Goal: Transaction & Acquisition: Purchase product/service

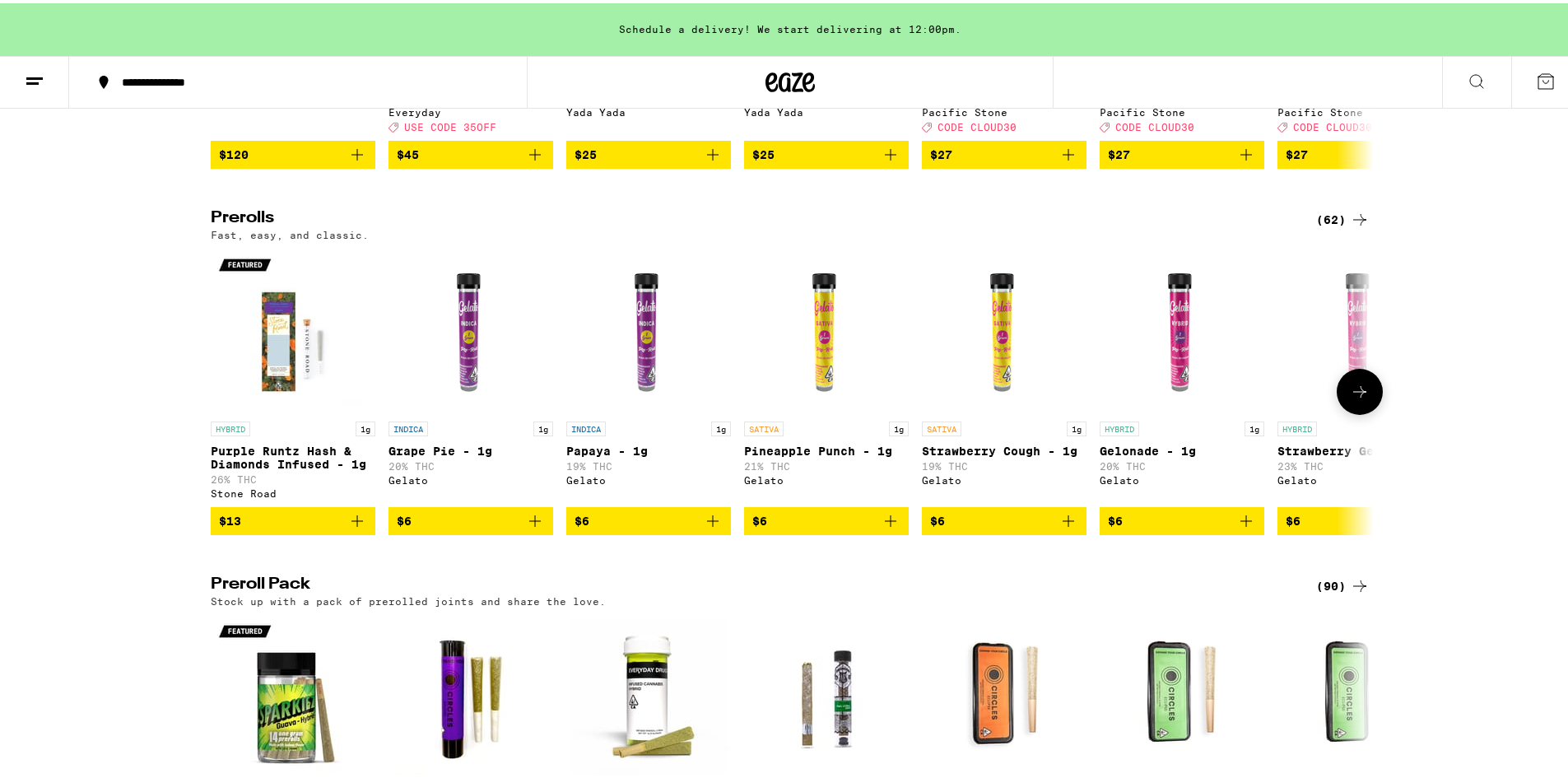
scroll to position [1070, 0]
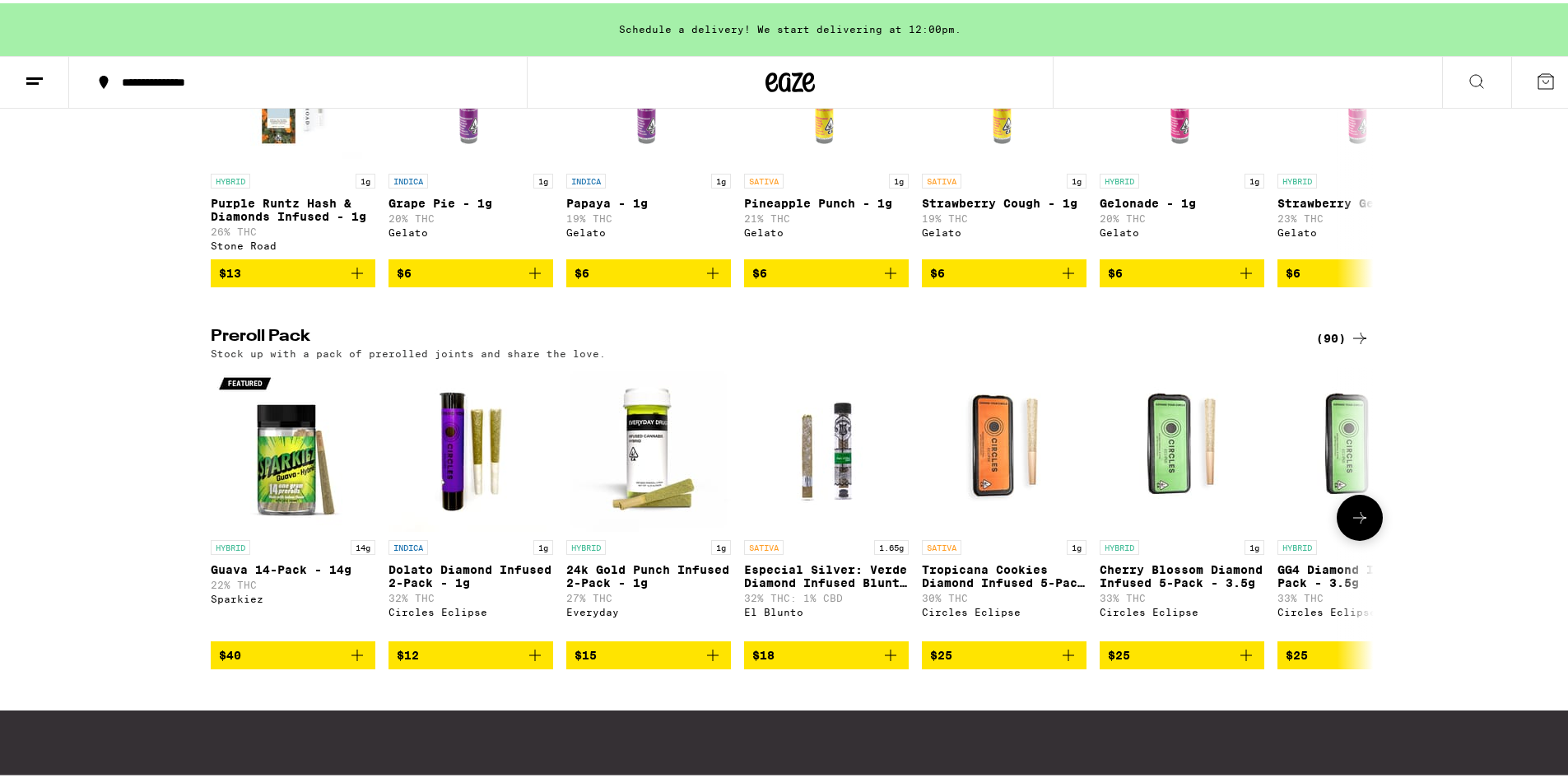
click at [1351, 538] on button at bounding box center [1359, 515] width 46 height 46
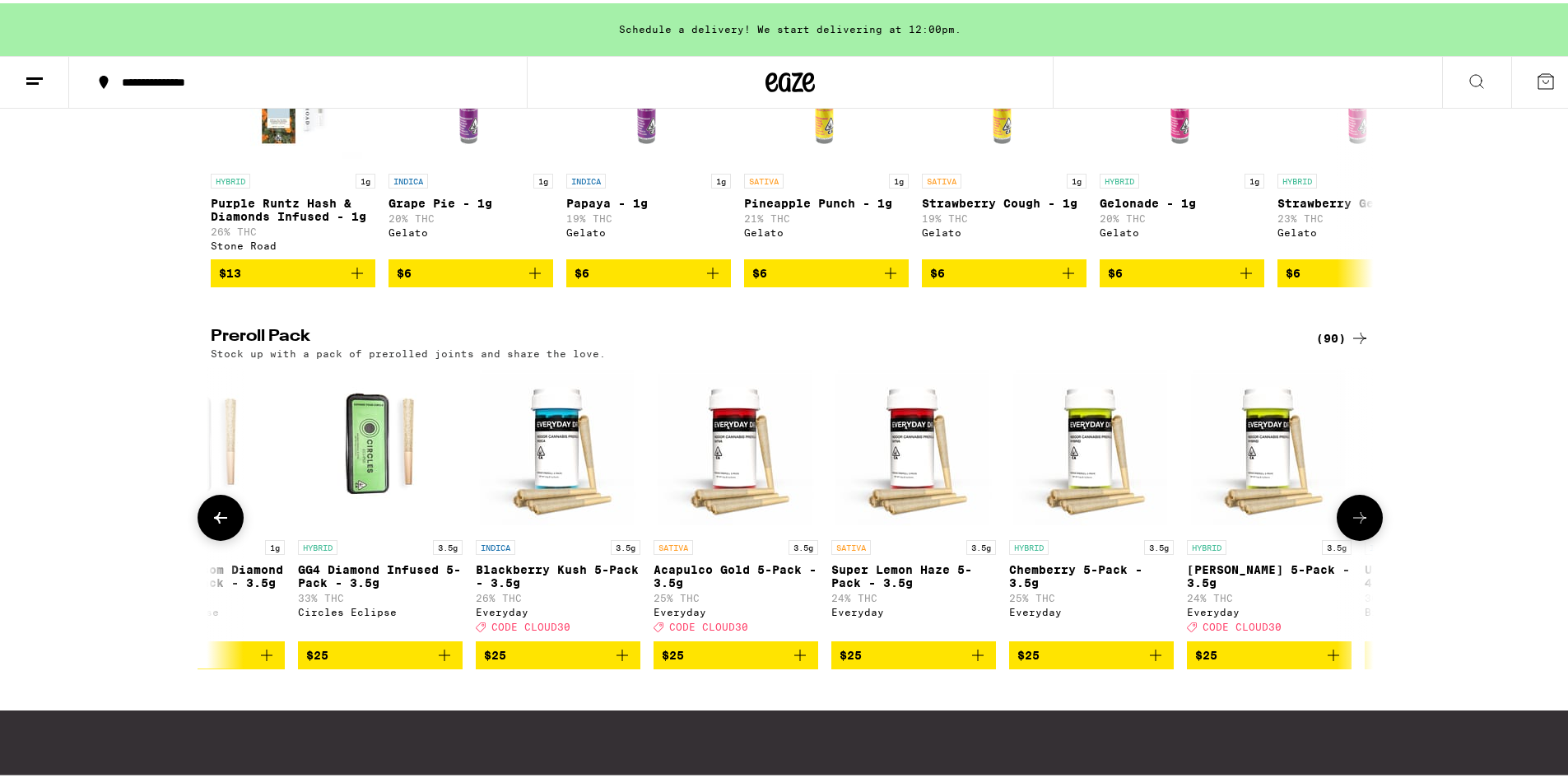
click at [1351, 538] on button at bounding box center [1359, 515] width 46 height 46
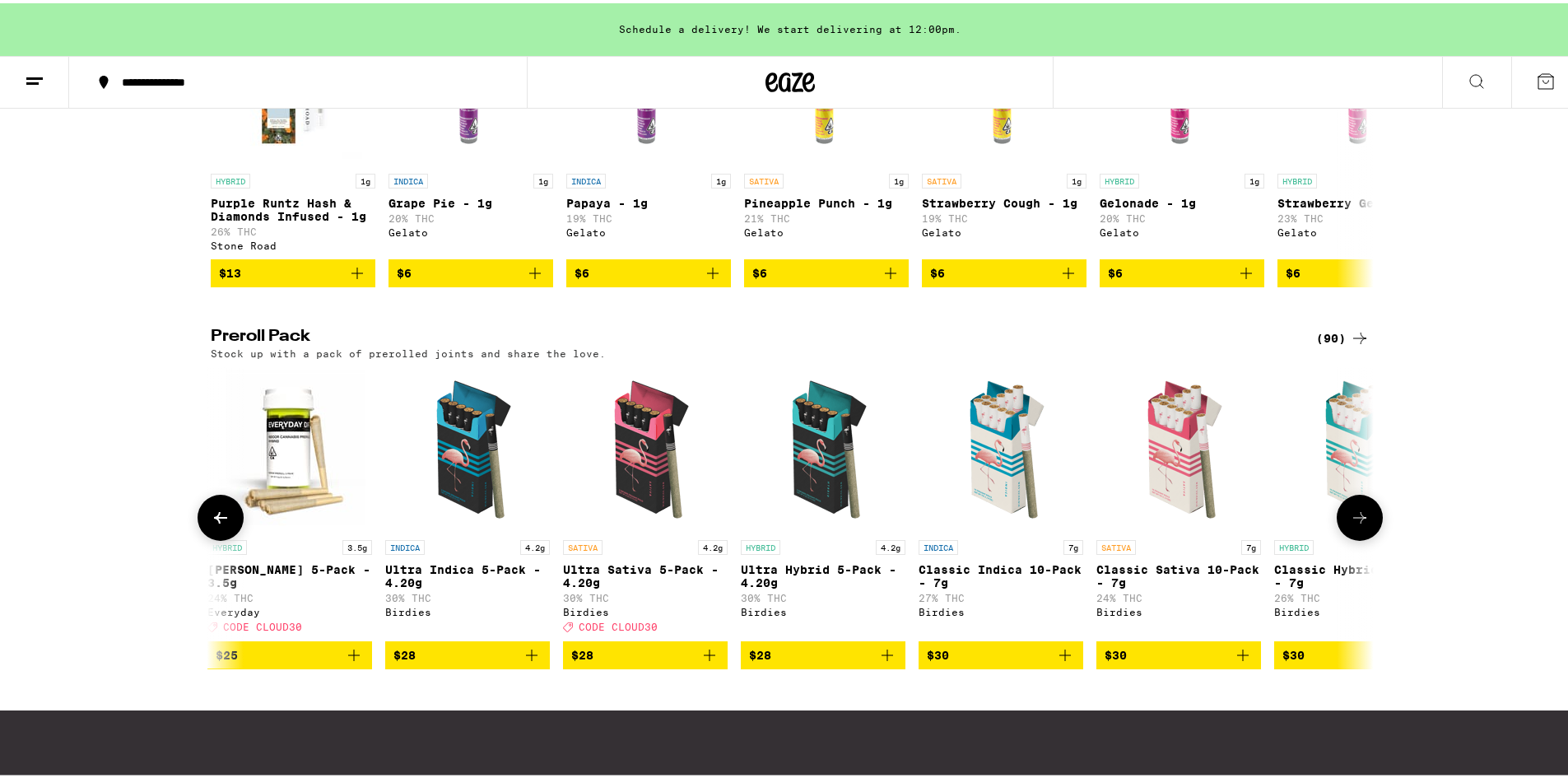
click at [1351, 538] on button at bounding box center [1359, 515] width 46 height 46
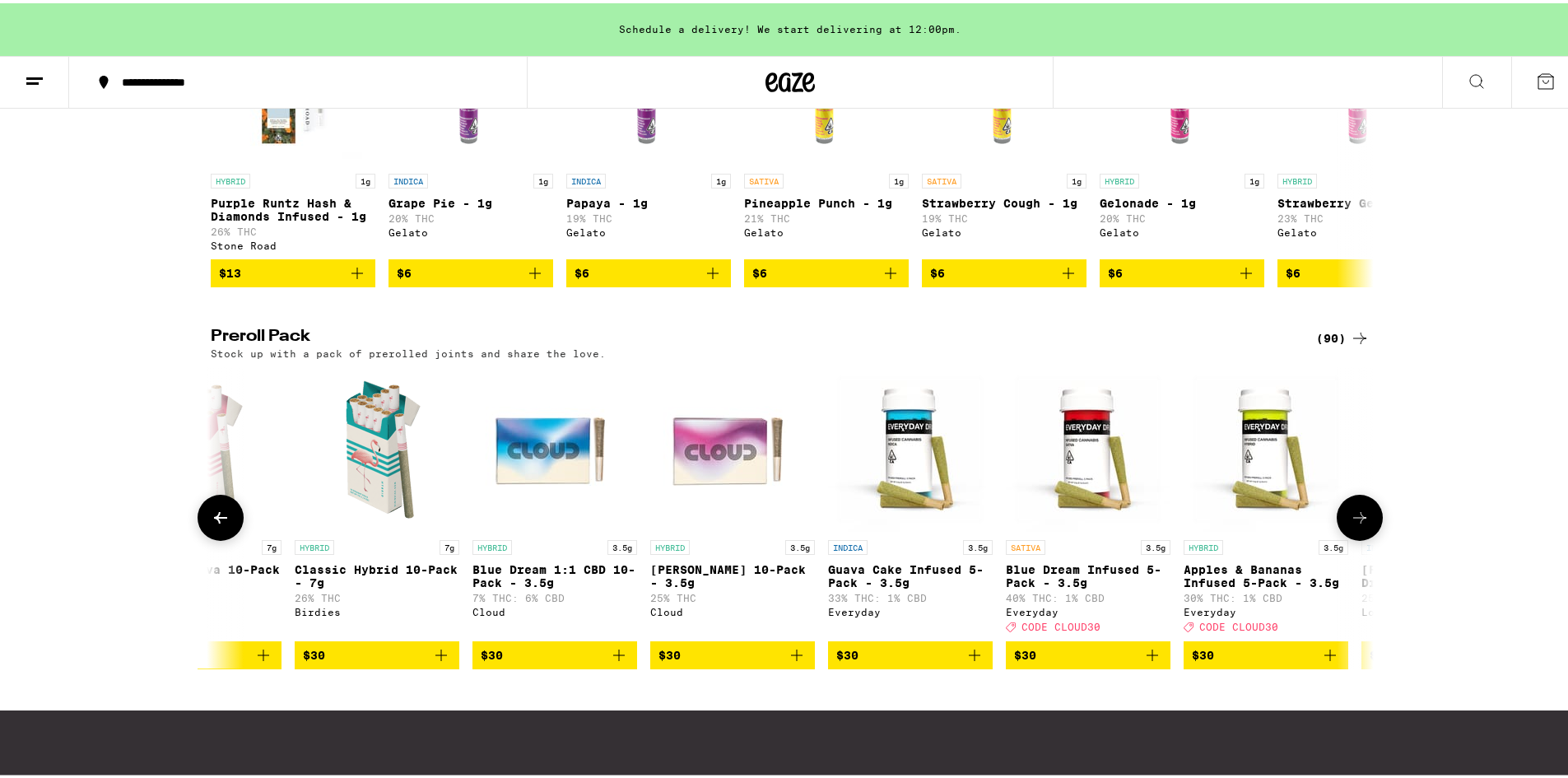
click at [1351, 538] on button at bounding box center [1359, 515] width 46 height 46
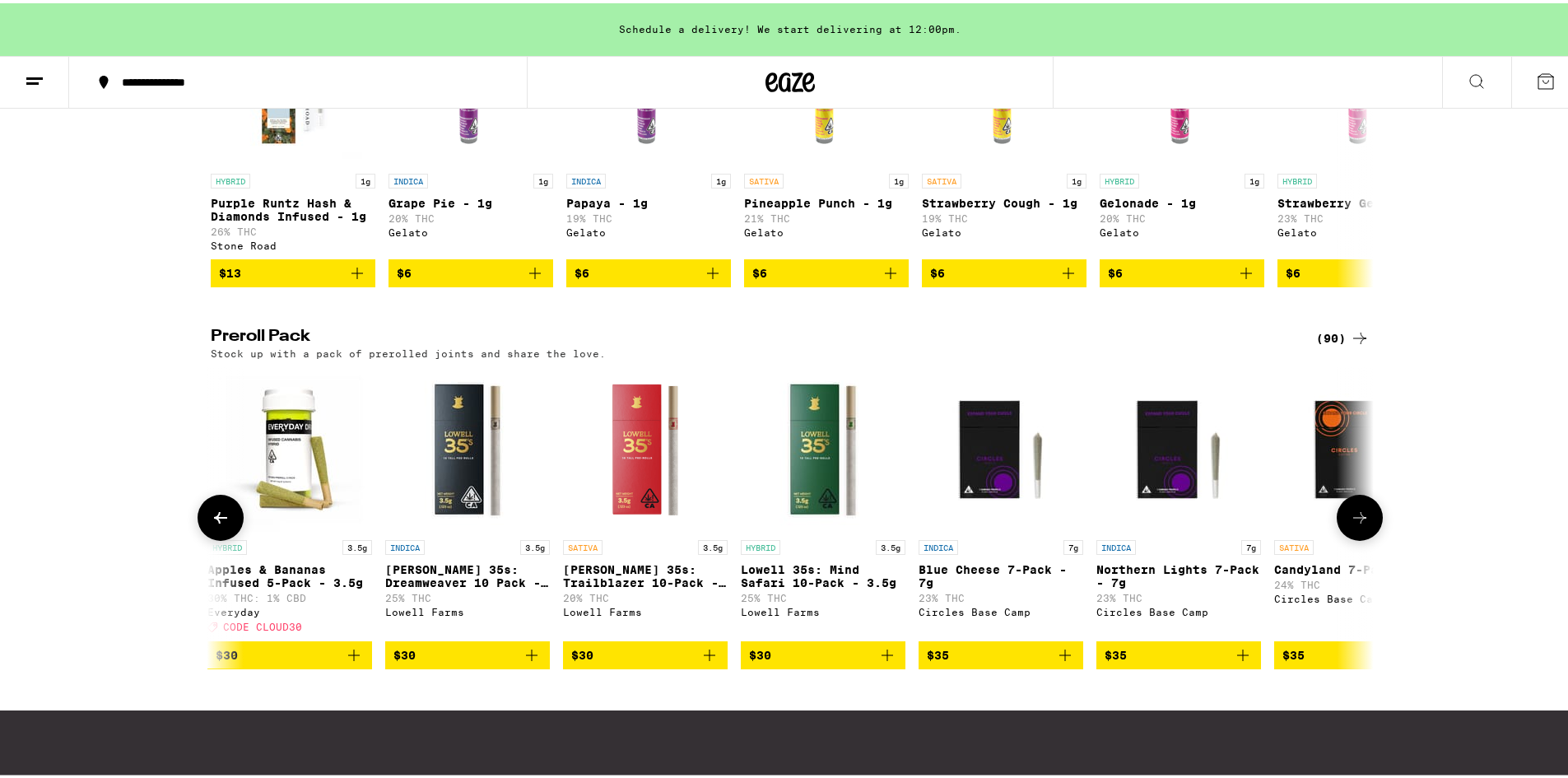
click at [1351, 538] on button at bounding box center [1359, 515] width 46 height 46
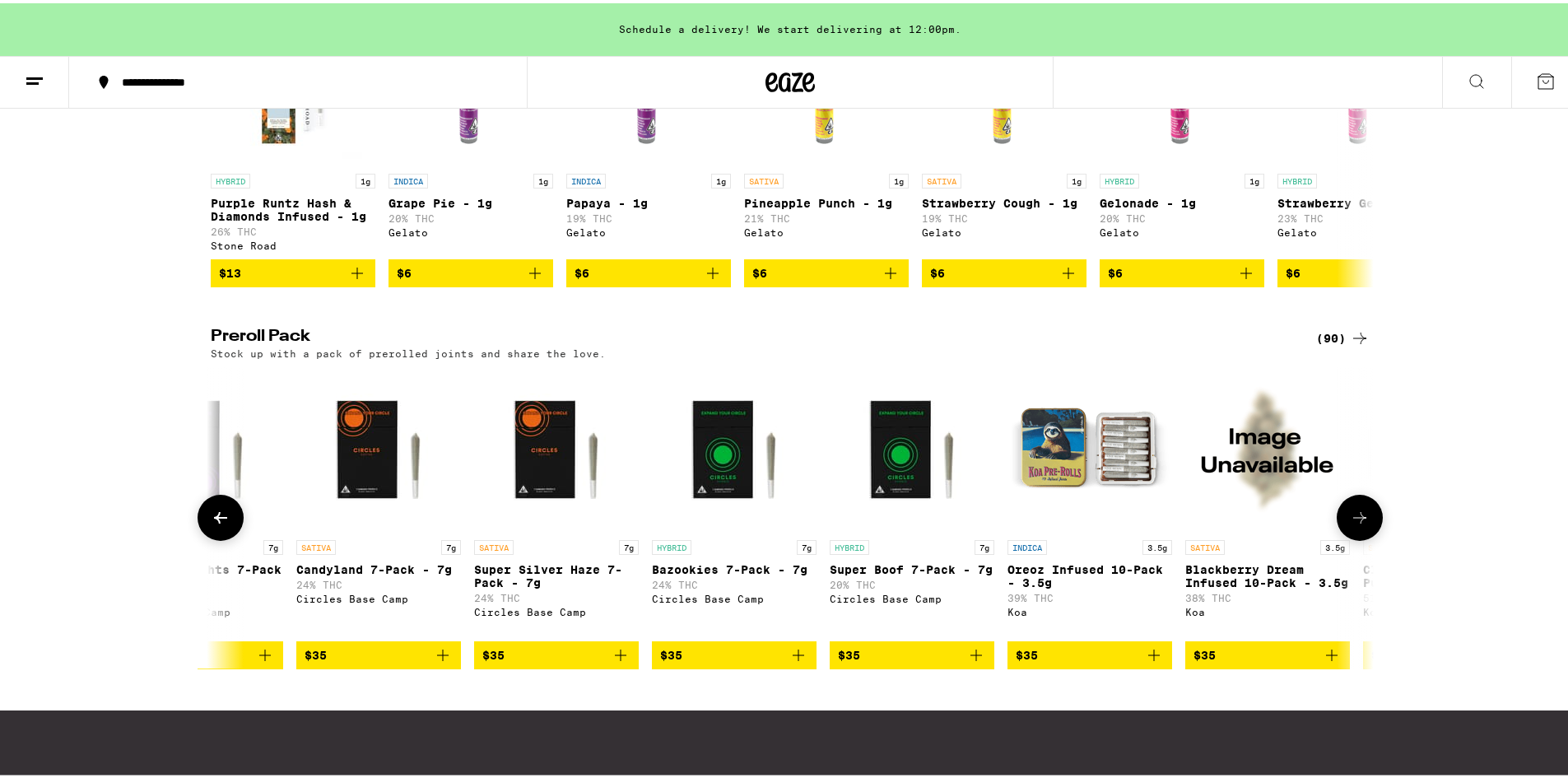
click at [1351, 538] on button at bounding box center [1359, 515] width 46 height 46
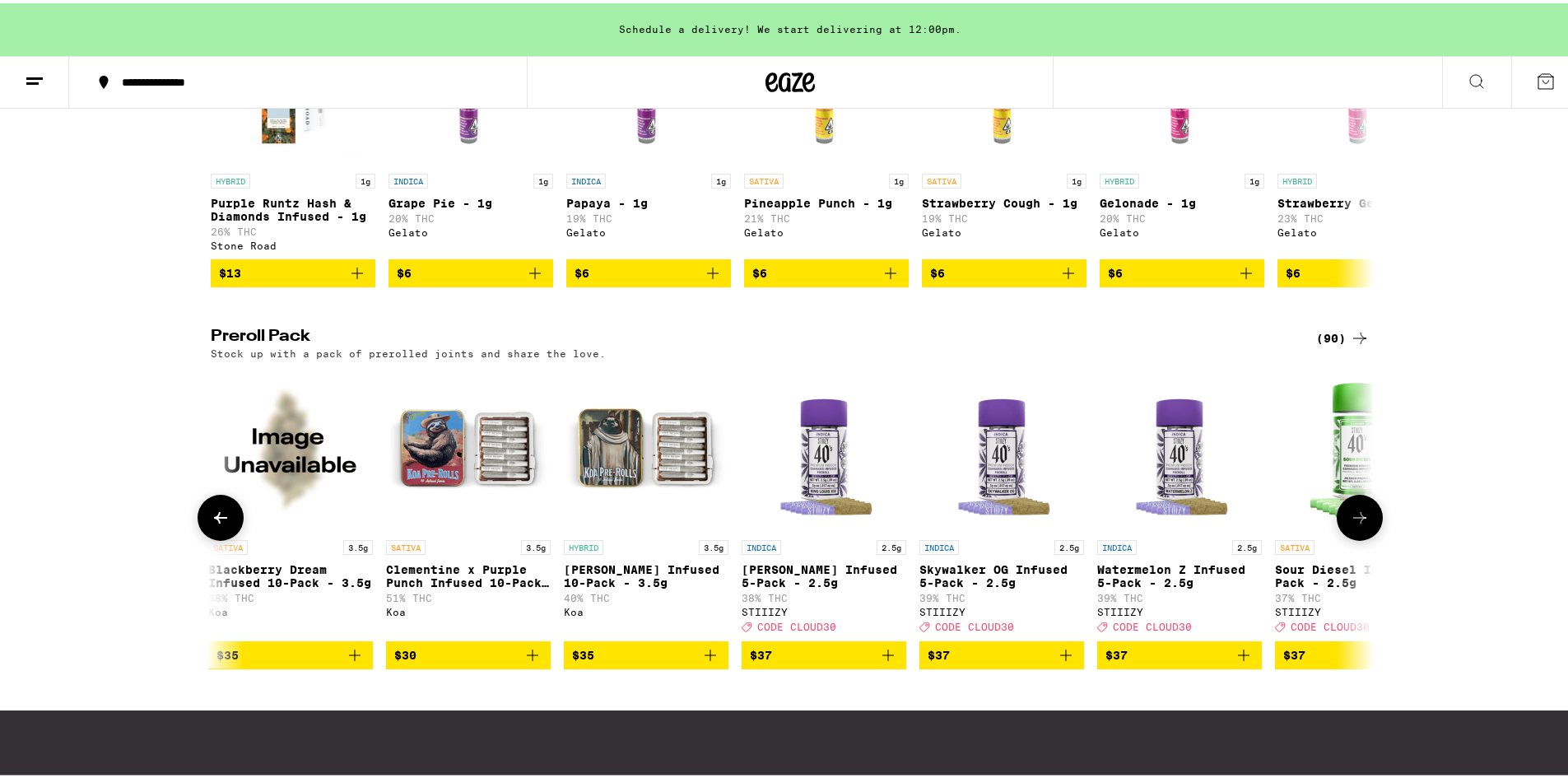
click at [1351, 538] on button at bounding box center [1359, 515] width 46 height 46
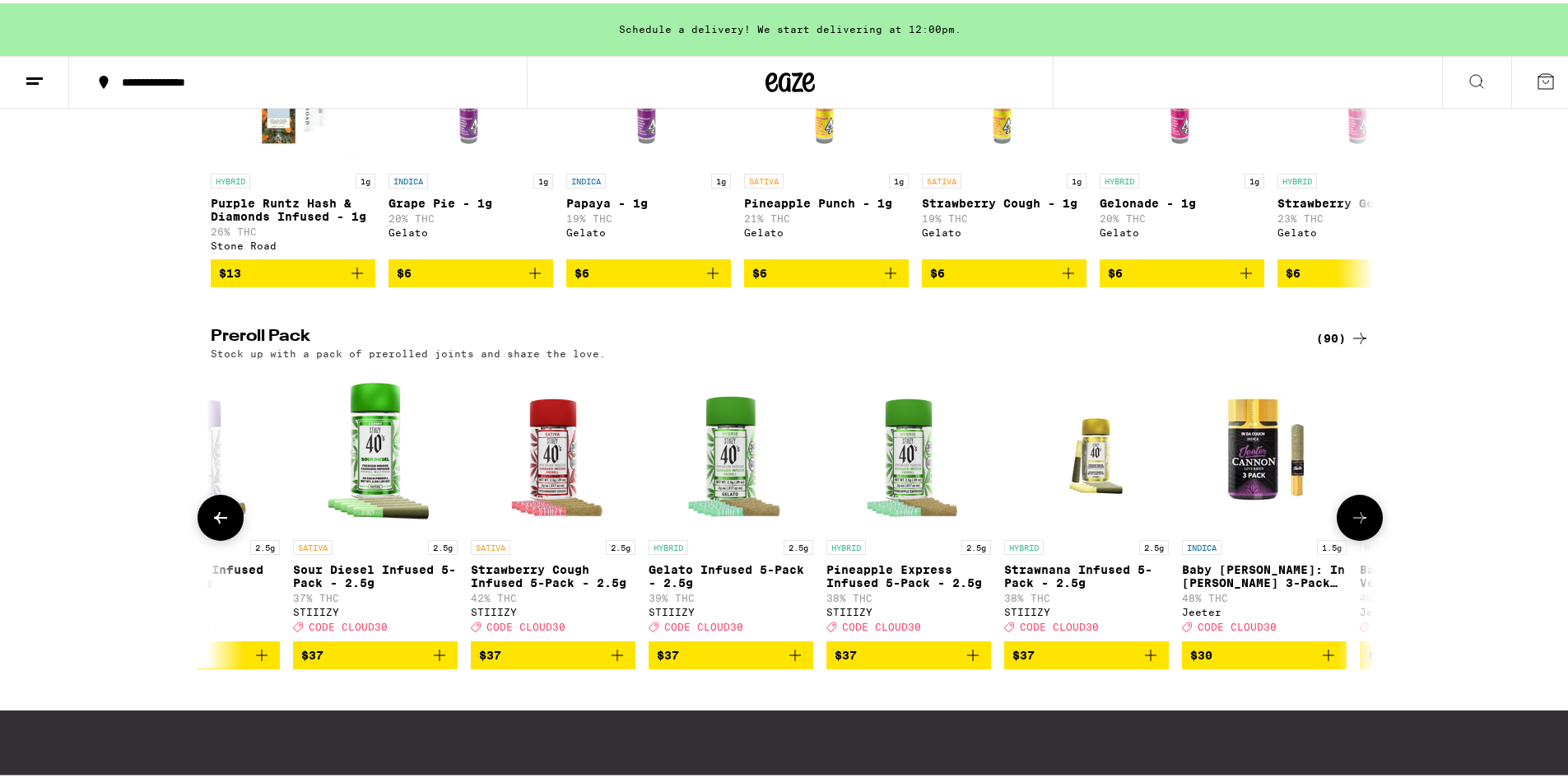
click at [1351, 538] on button at bounding box center [1359, 515] width 46 height 46
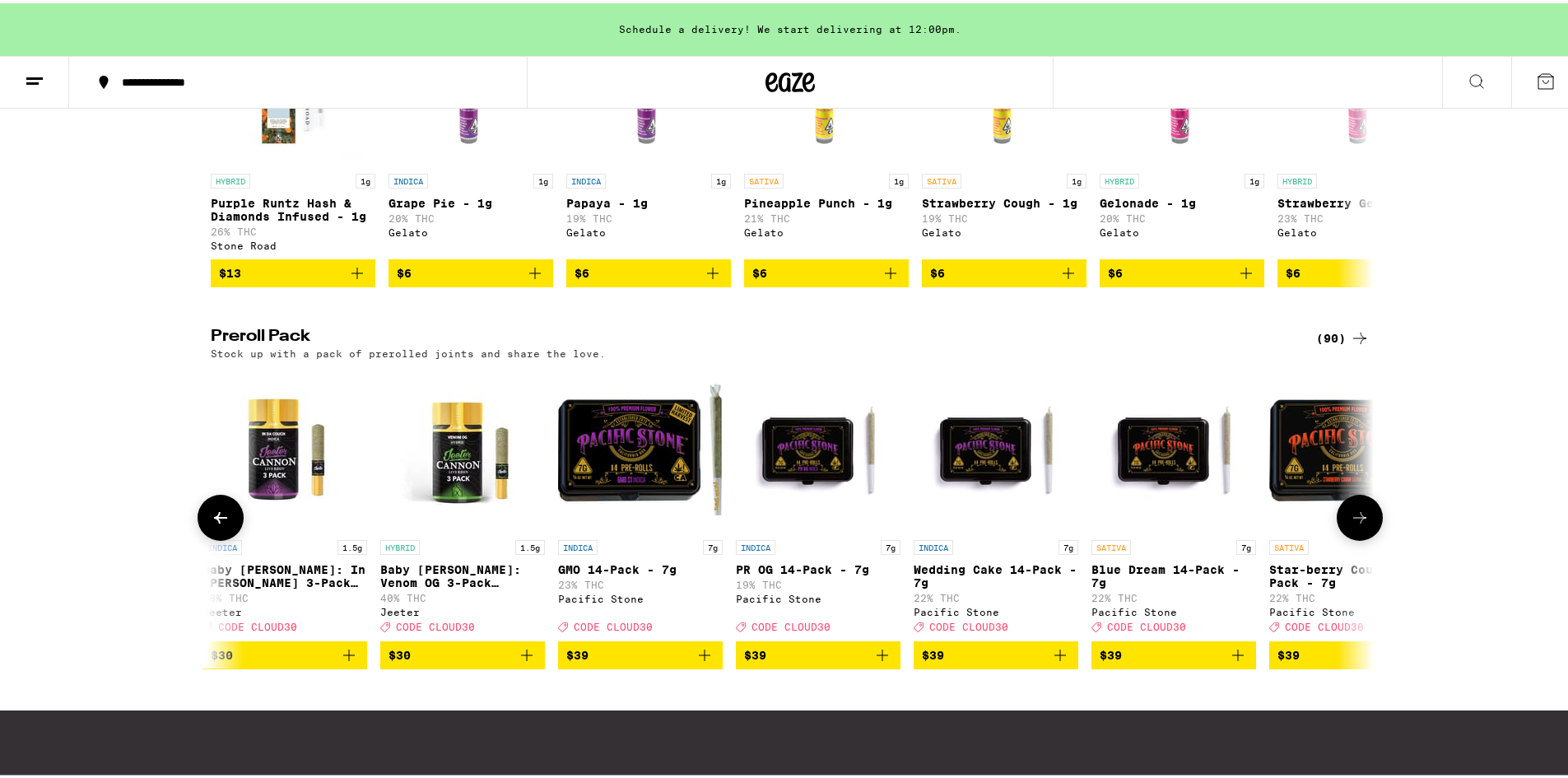
click at [1351, 538] on button at bounding box center [1359, 515] width 46 height 46
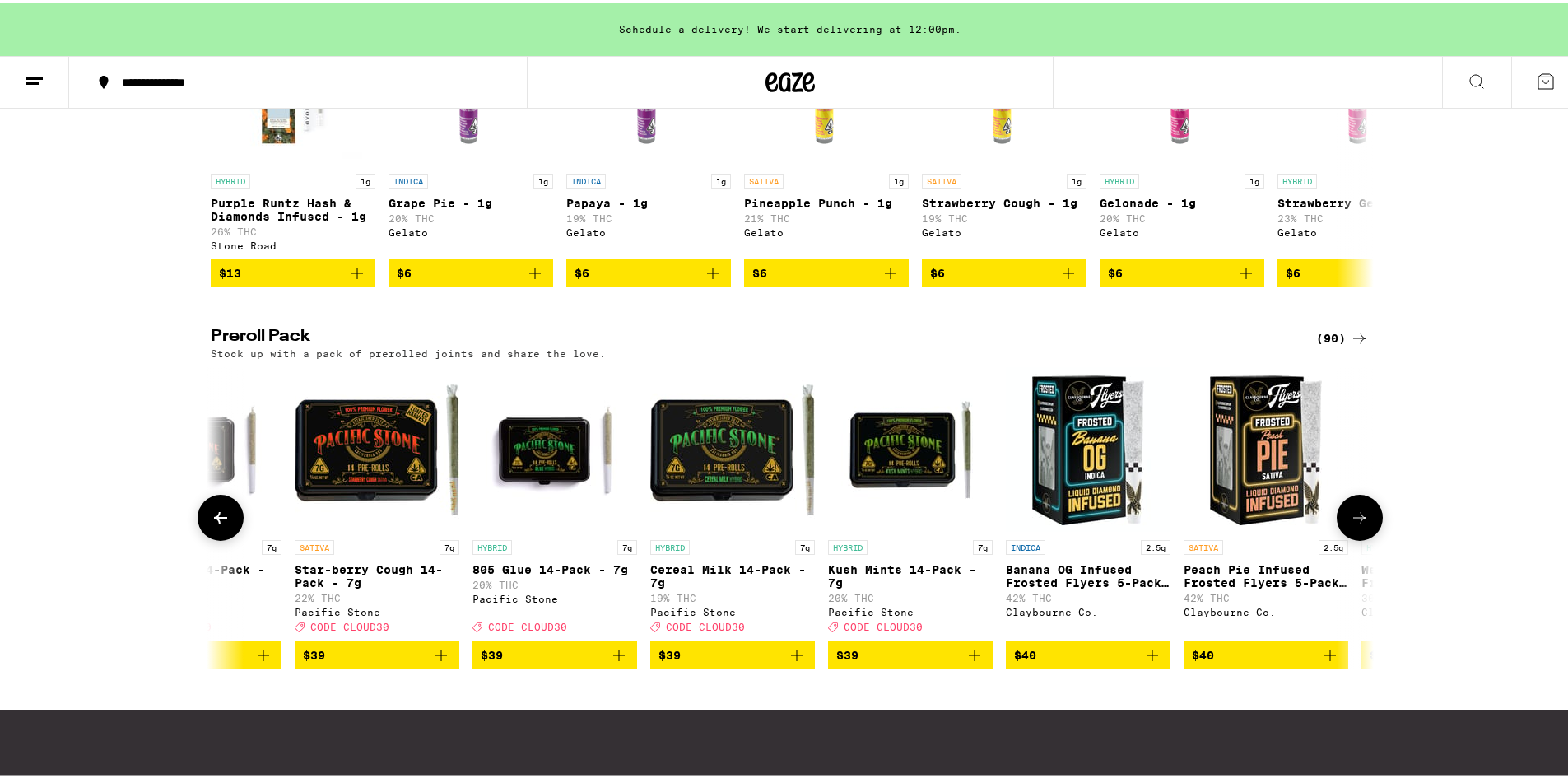
click at [1351, 538] on button at bounding box center [1359, 515] width 46 height 46
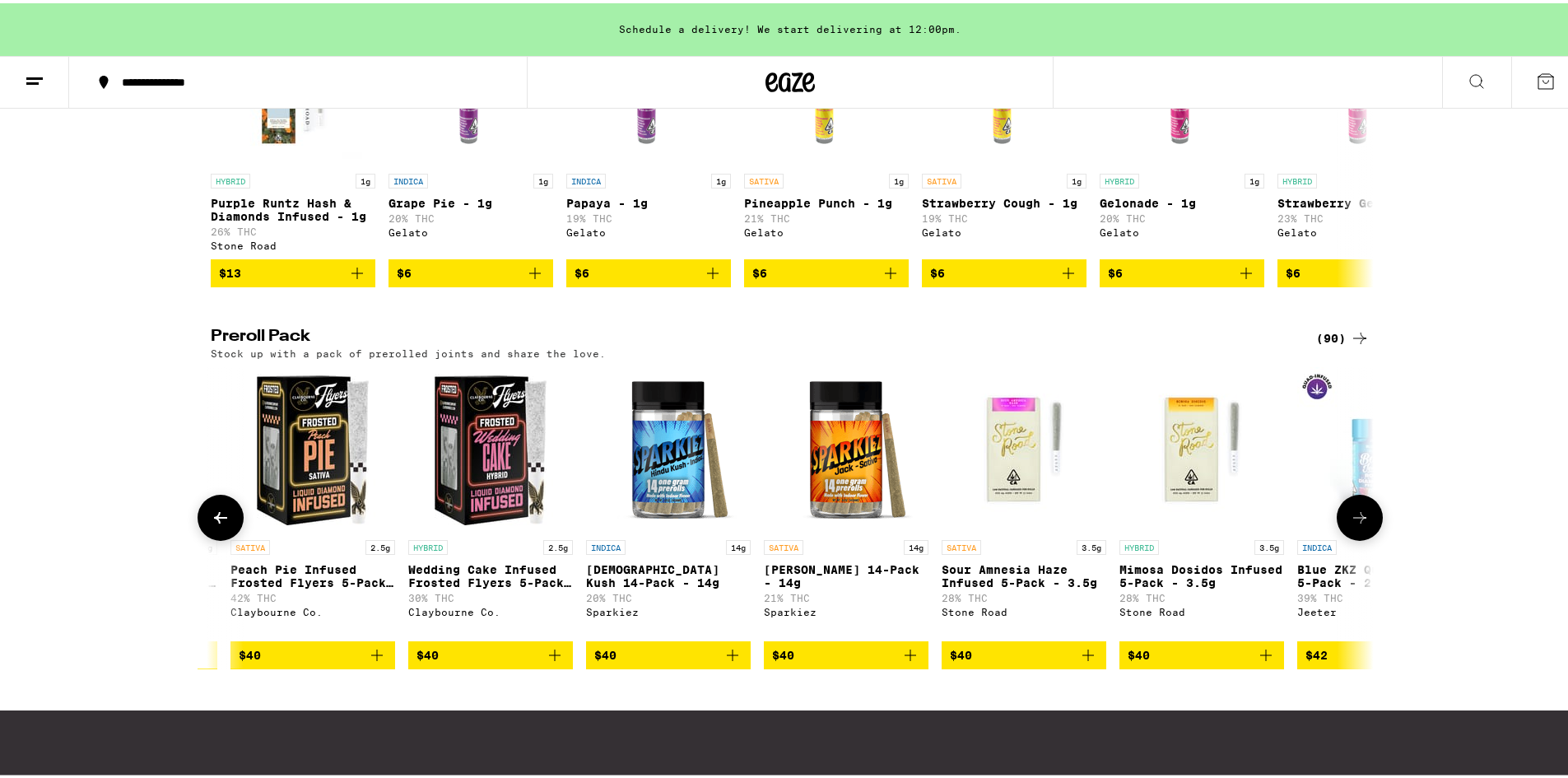
click at [1351, 538] on button at bounding box center [1359, 515] width 46 height 46
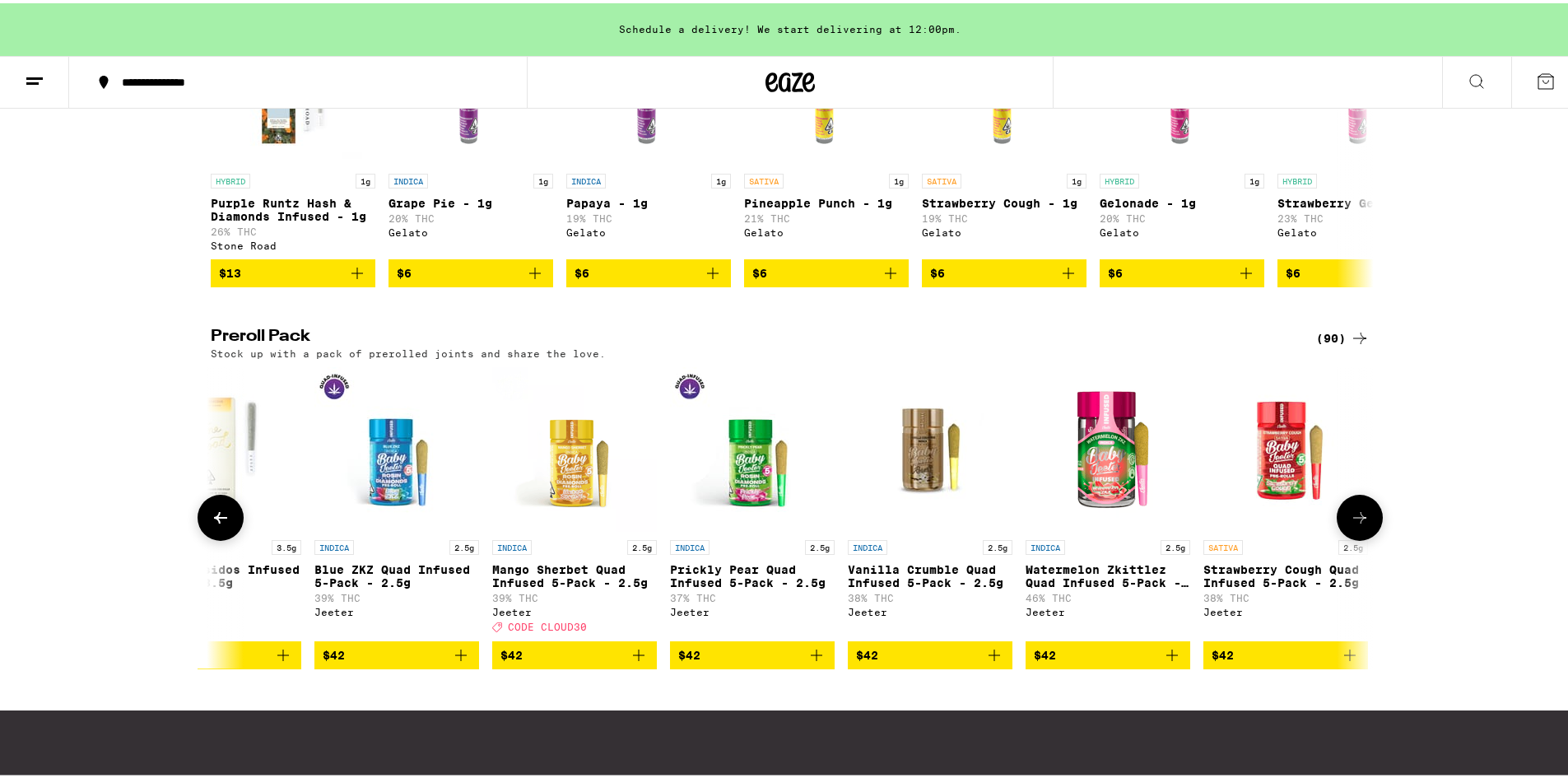
click at [1351, 538] on button at bounding box center [1359, 515] width 46 height 46
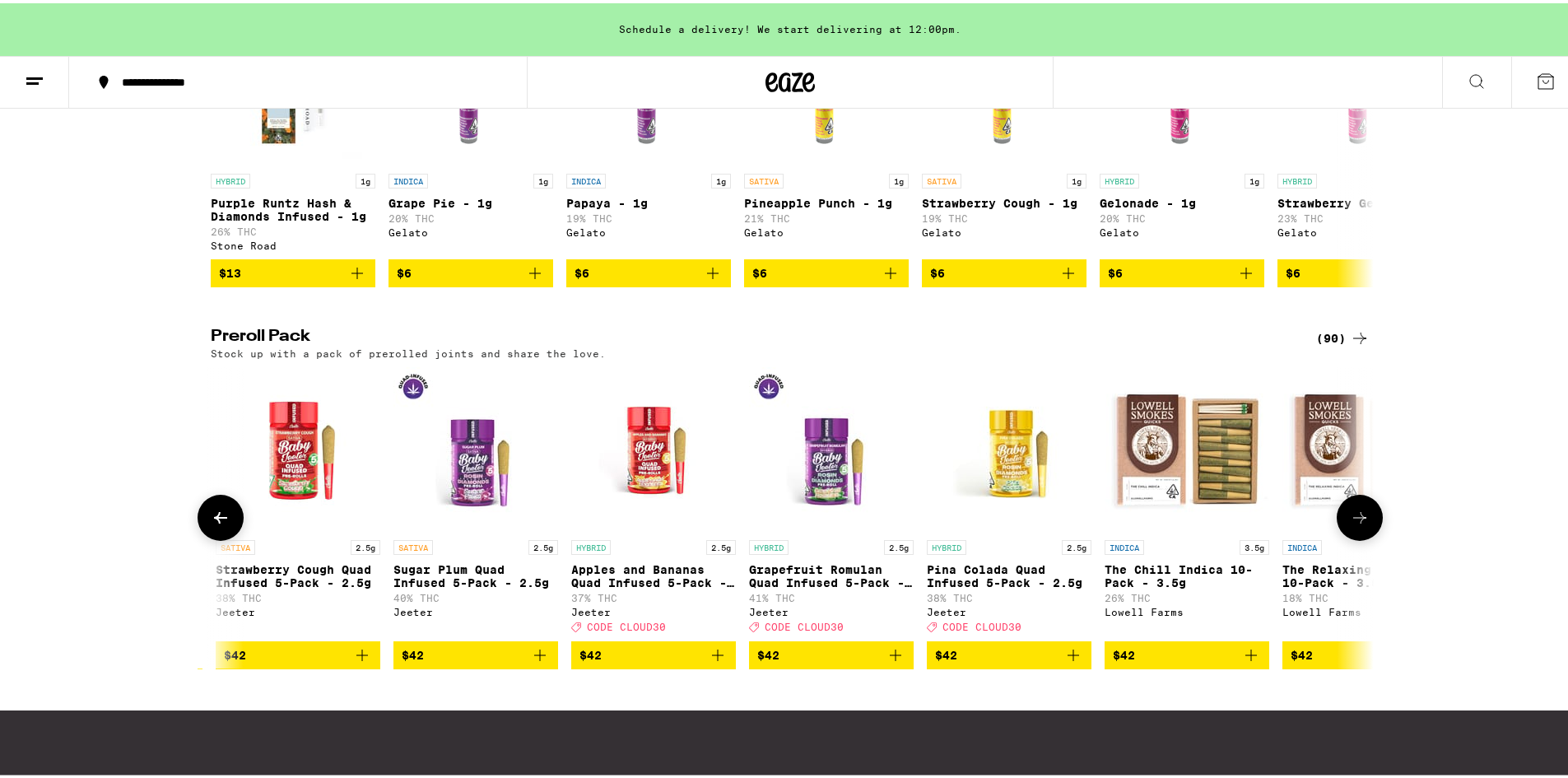
scroll to position [0, 11739]
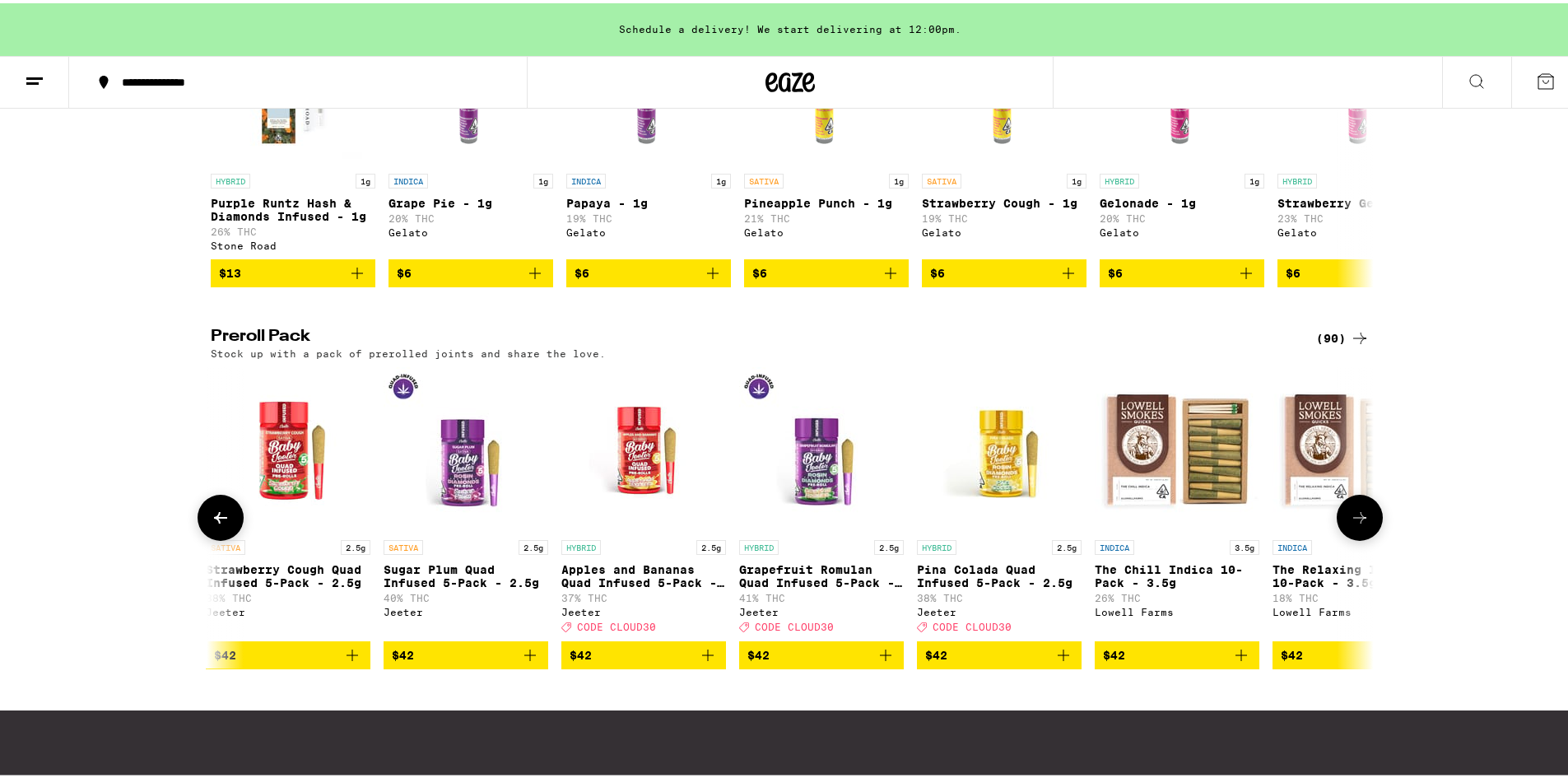
click at [876, 662] on icon "Add to bag" at bounding box center [885, 651] width 19 height 19
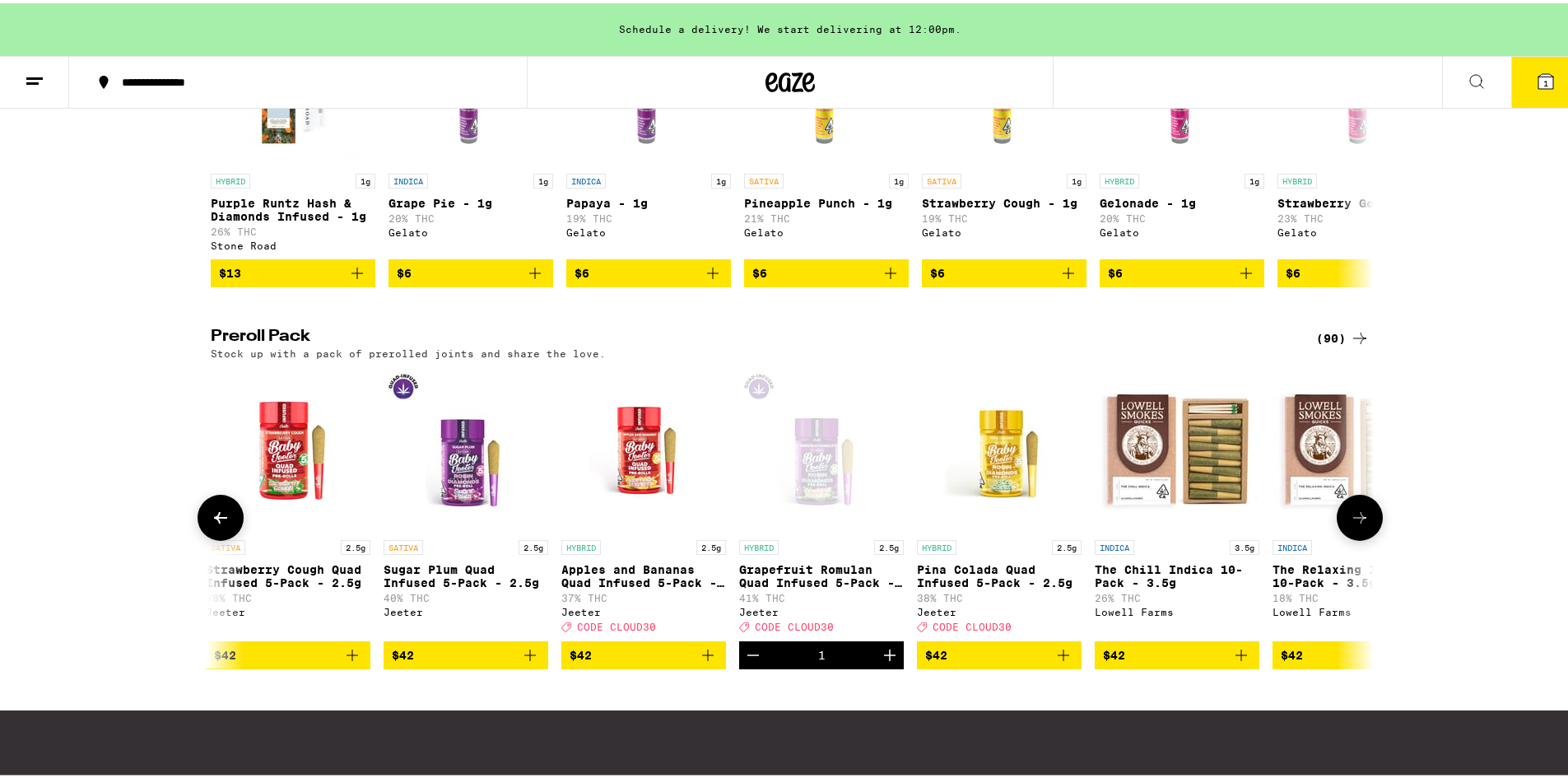
click at [880, 662] on icon "Increment" at bounding box center [889, 651] width 19 height 19
click at [220, 538] on button at bounding box center [221, 515] width 46 height 46
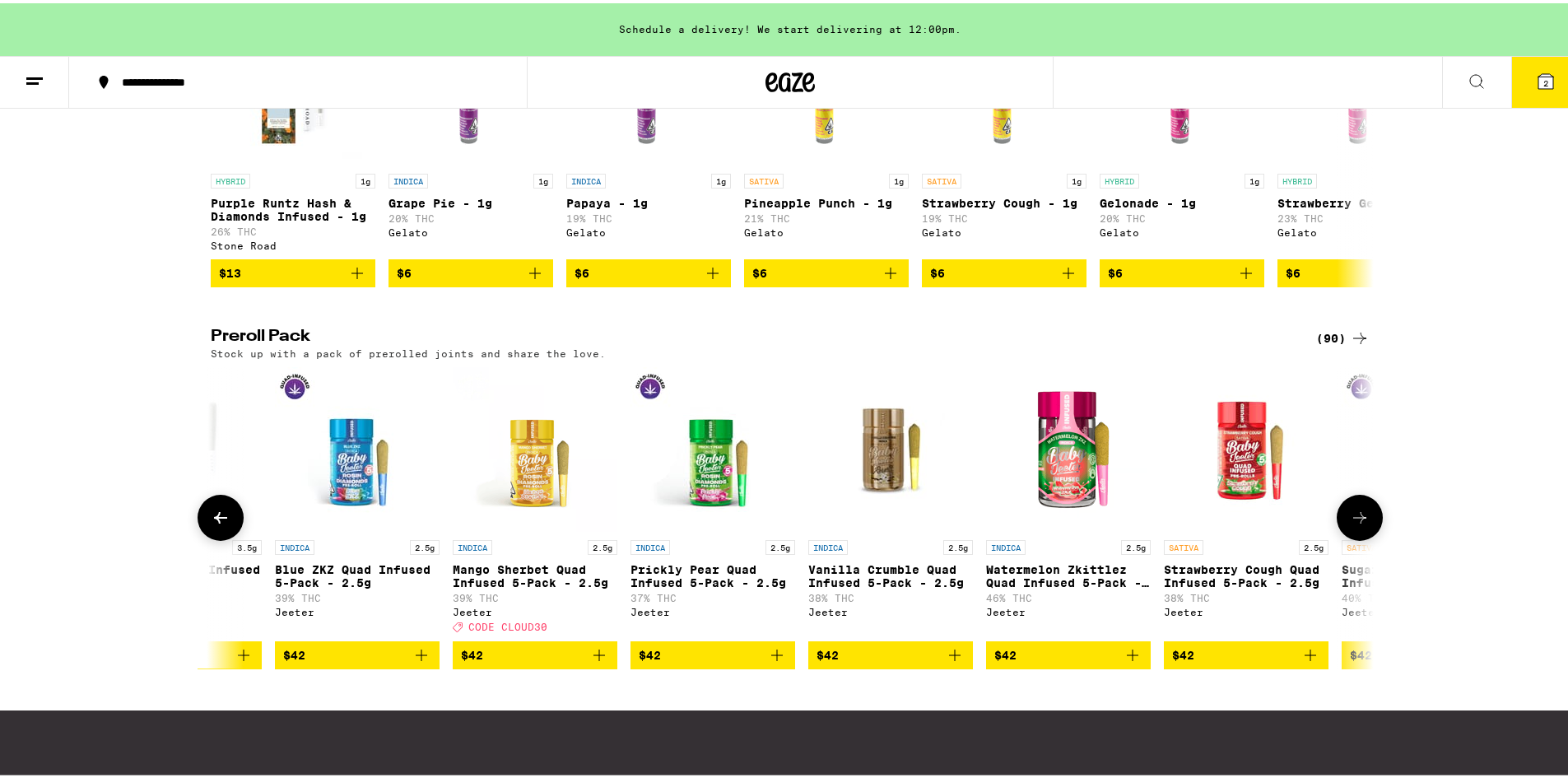
scroll to position [0, 10759]
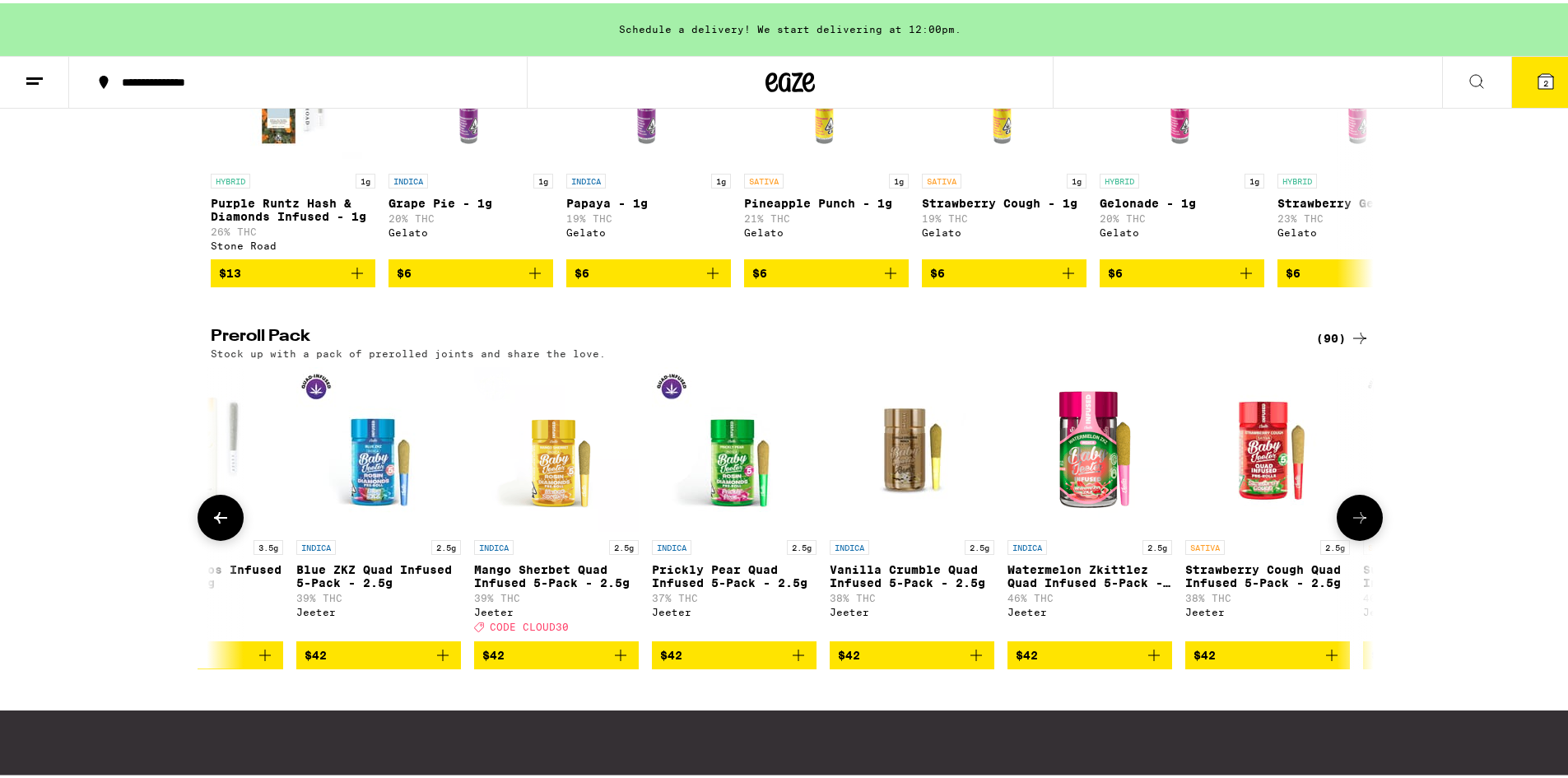
click at [222, 524] on icon at bounding box center [220, 514] width 19 height 19
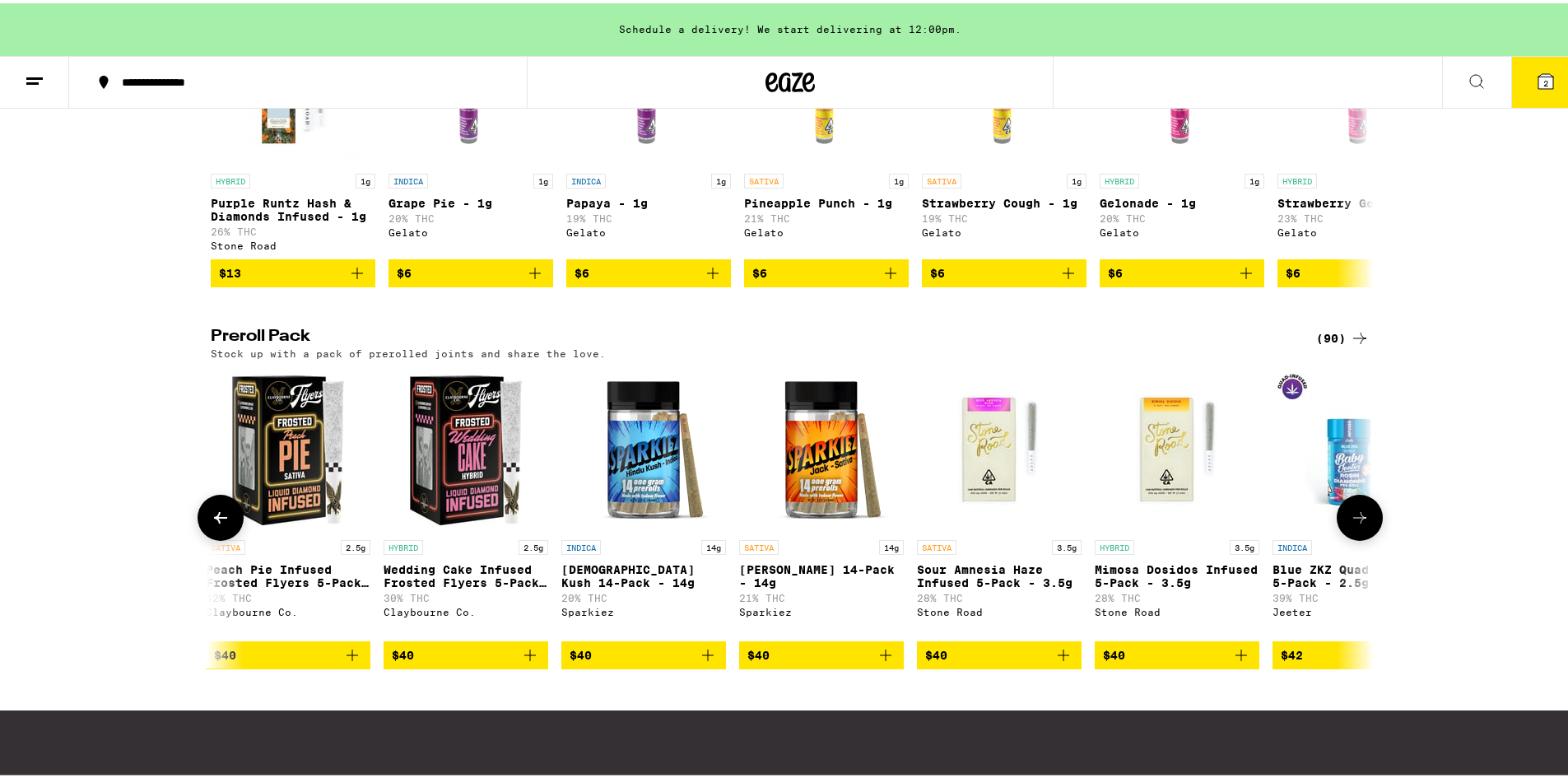
scroll to position [0, 9779]
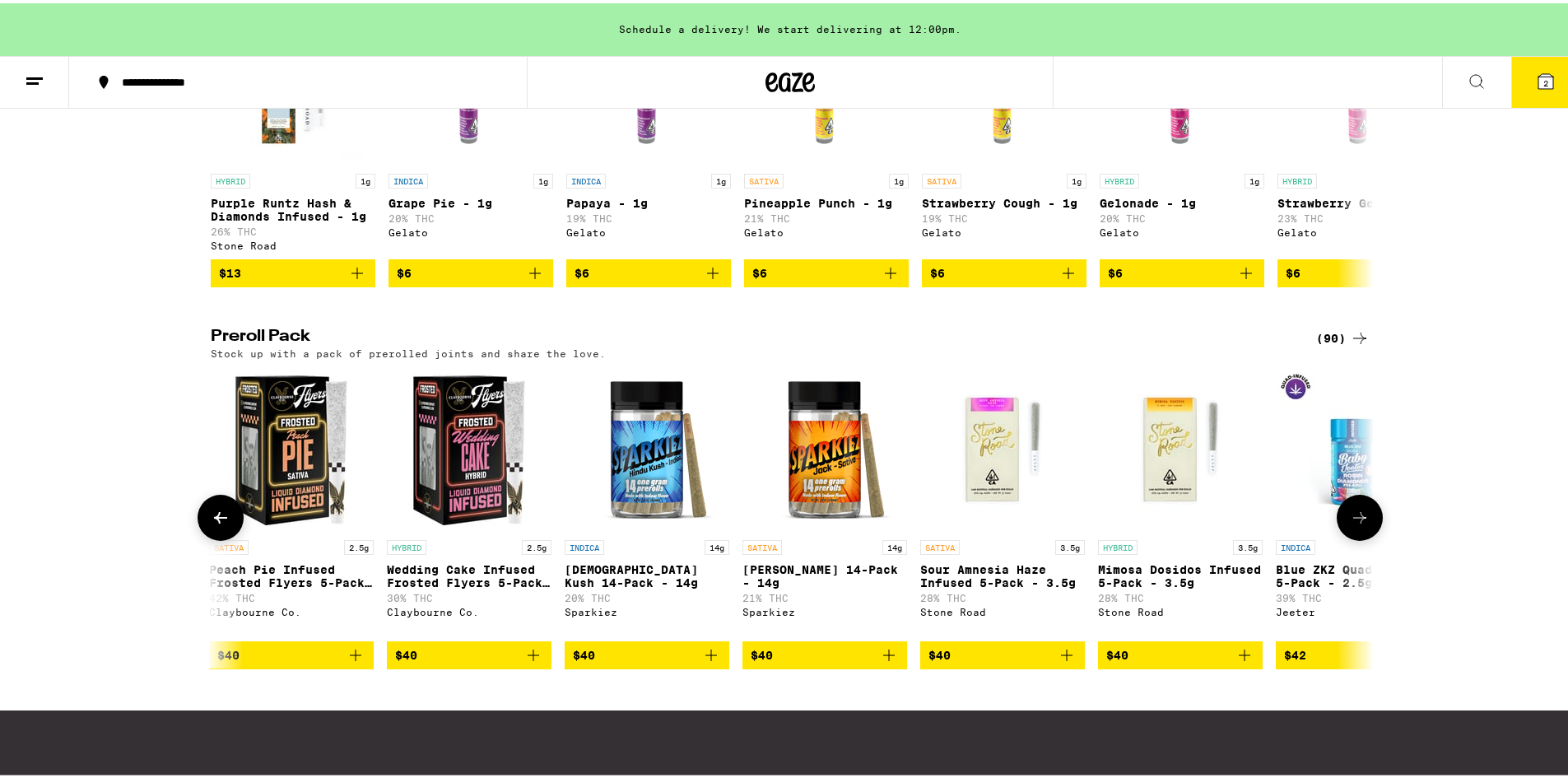
click at [1358, 524] on icon at bounding box center [1359, 514] width 19 height 19
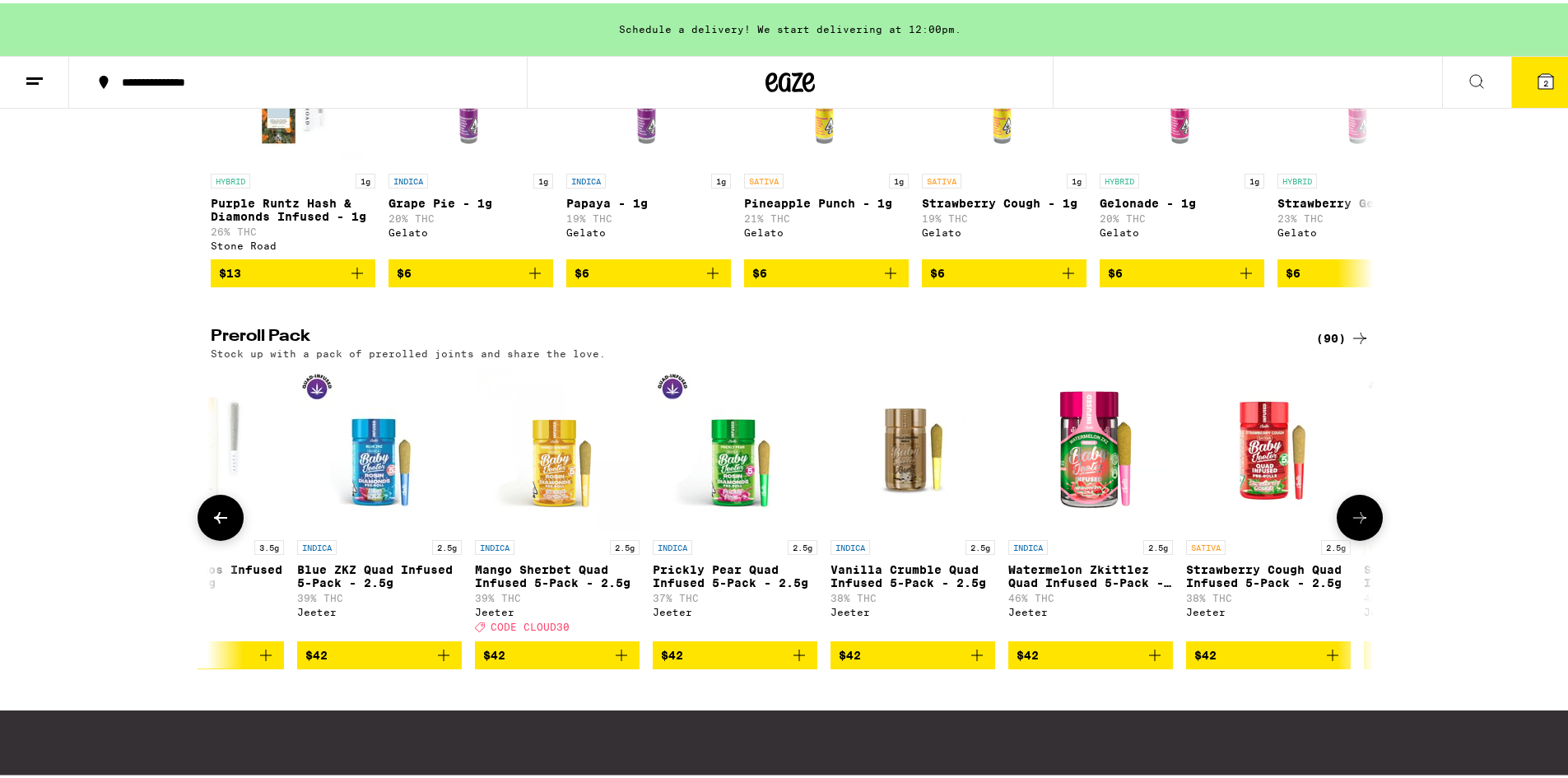
scroll to position [0, 10759]
click at [1350, 524] on icon at bounding box center [1359, 514] width 19 height 19
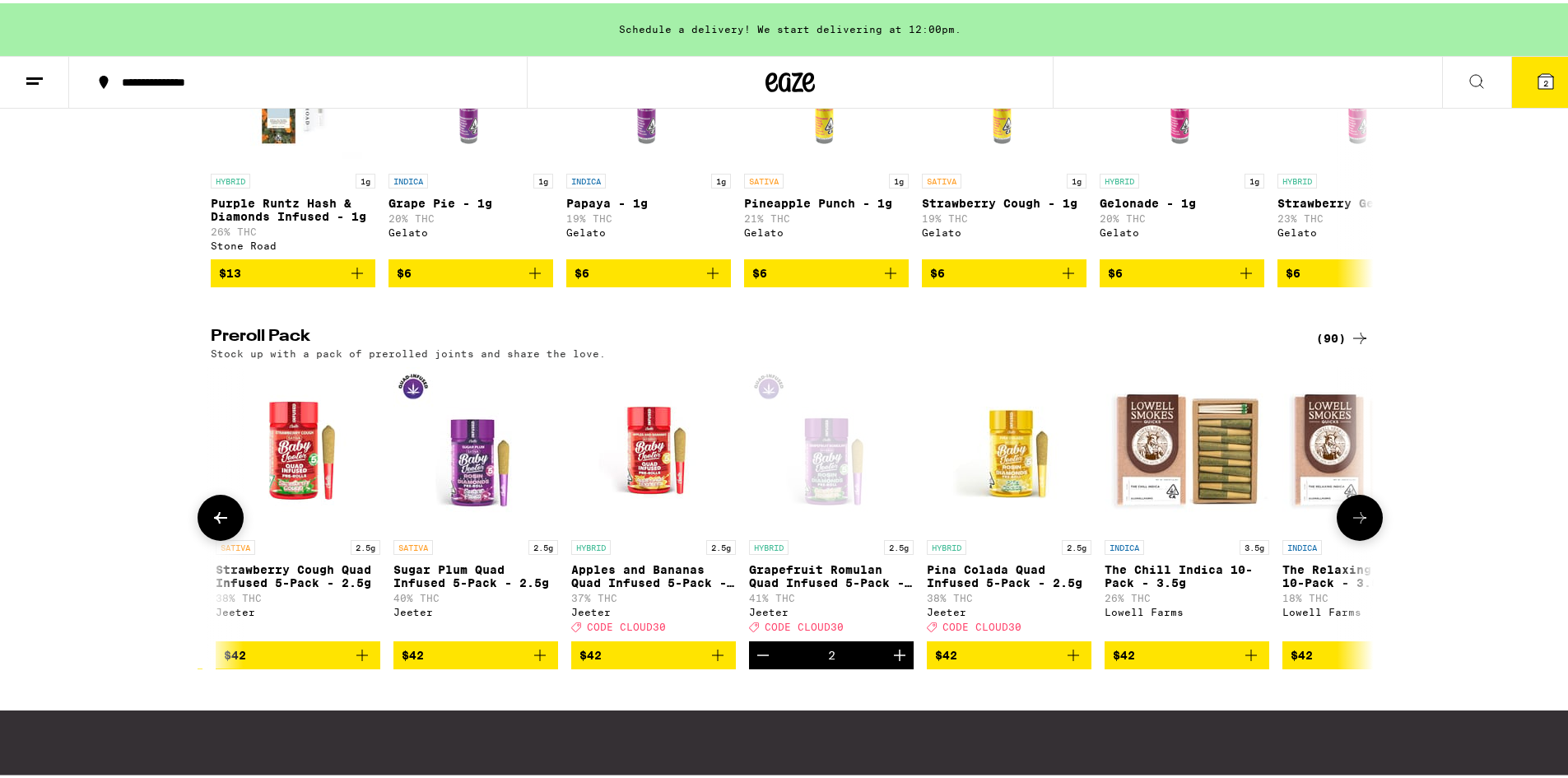
scroll to position [0, 11739]
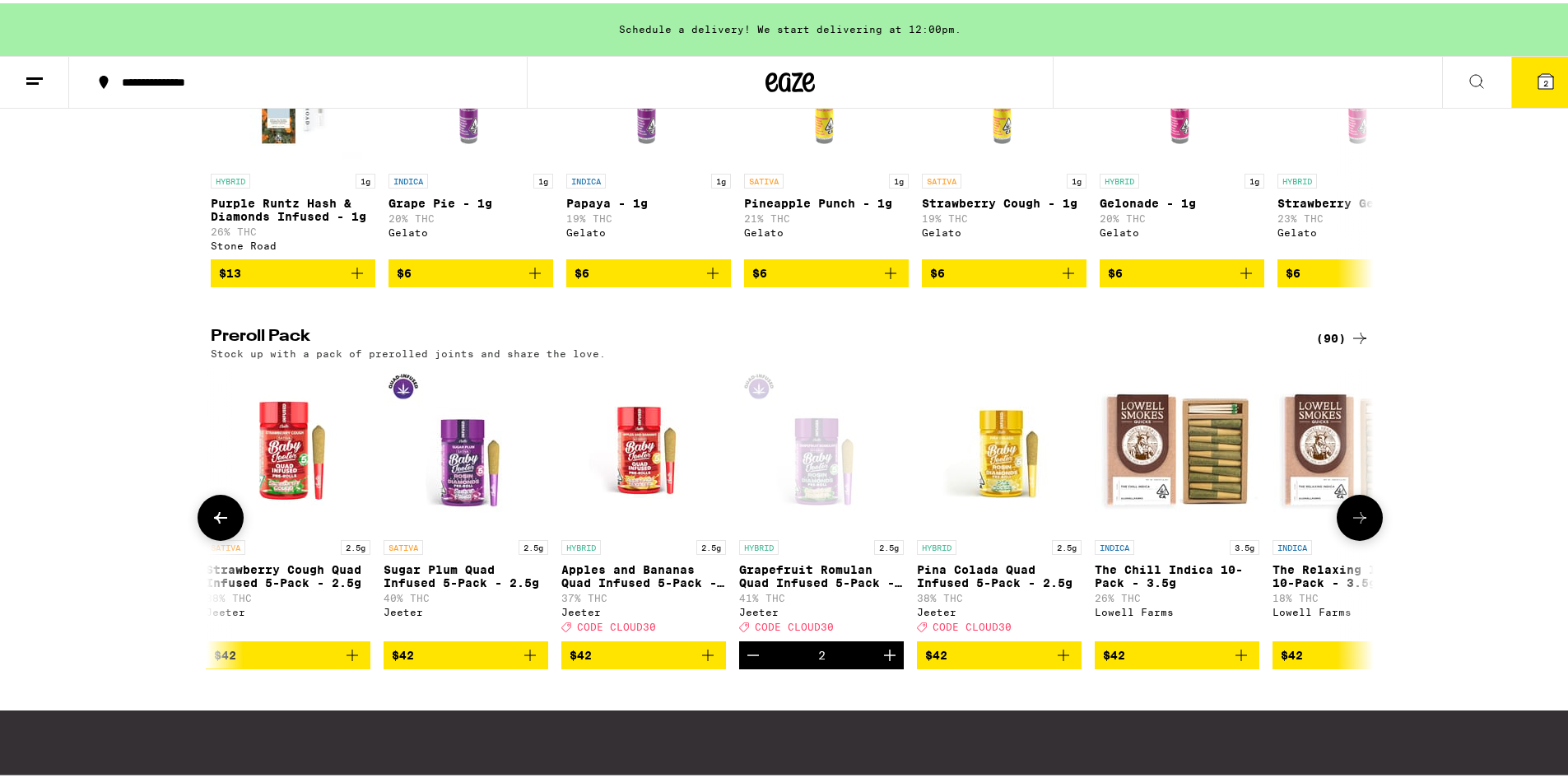
click at [221, 524] on icon at bounding box center [220, 514] width 19 height 19
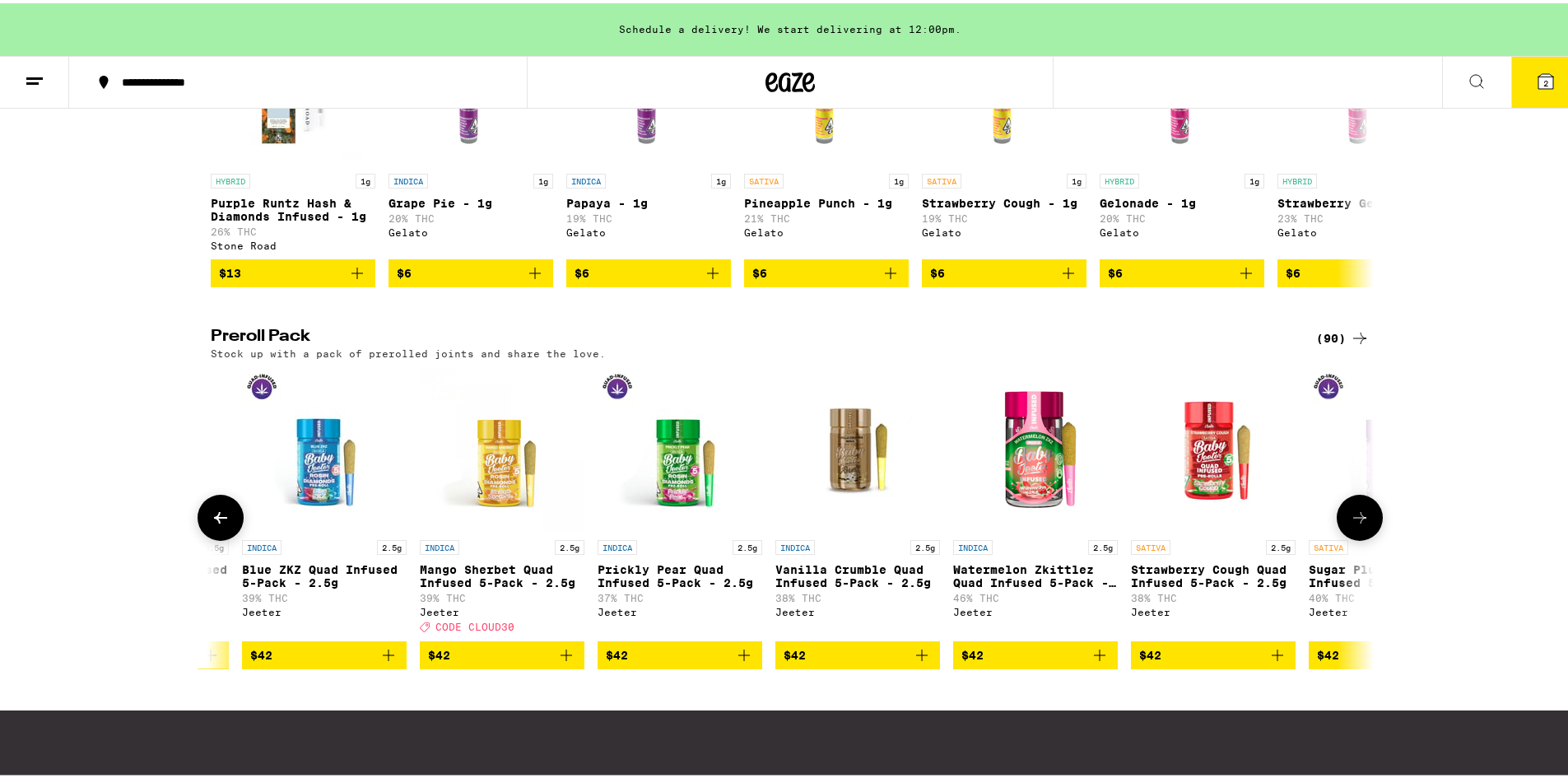
scroll to position [0, 10759]
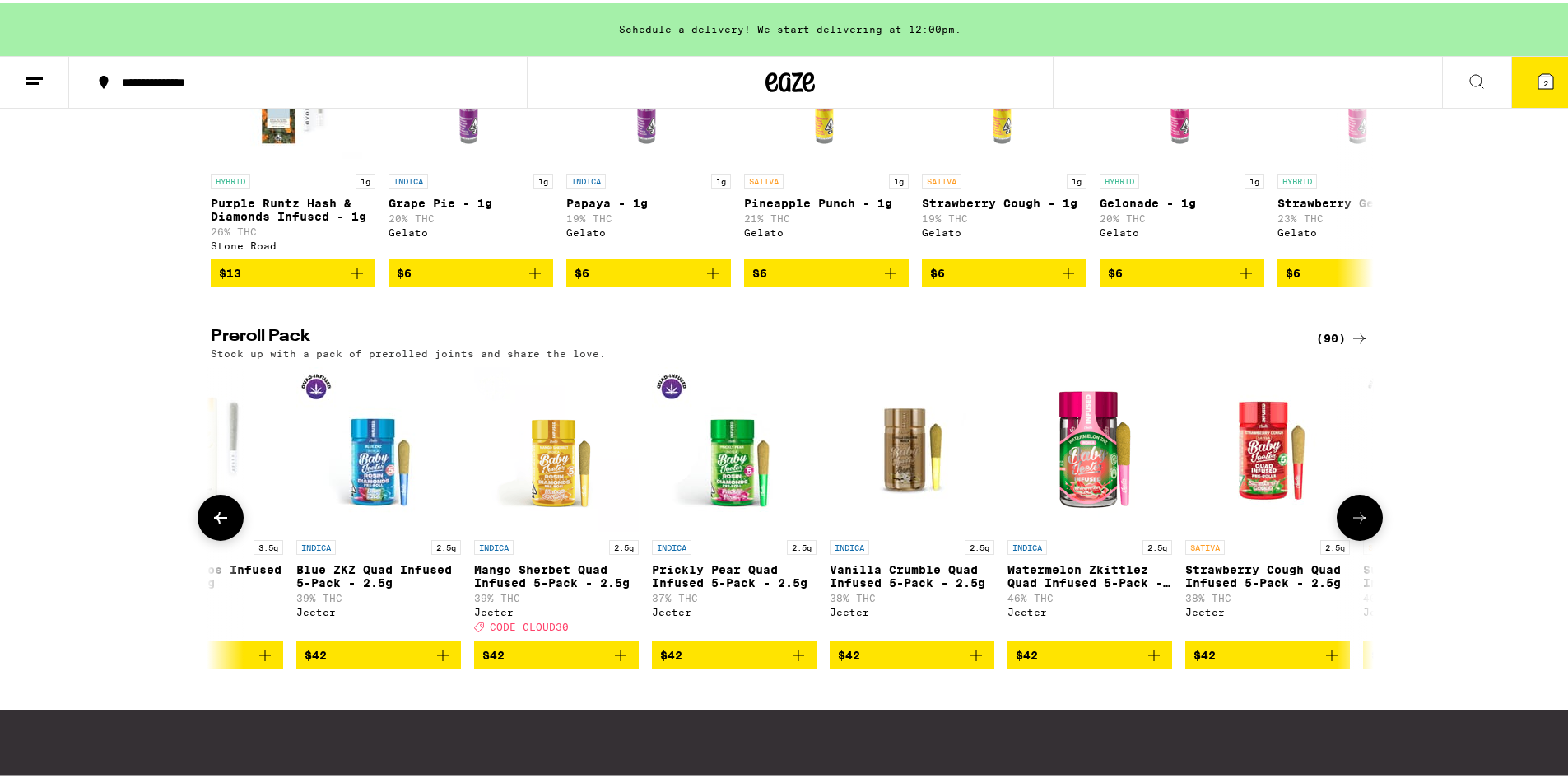
click at [1350, 524] on icon at bounding box center [1359, 514] width 19 height 19
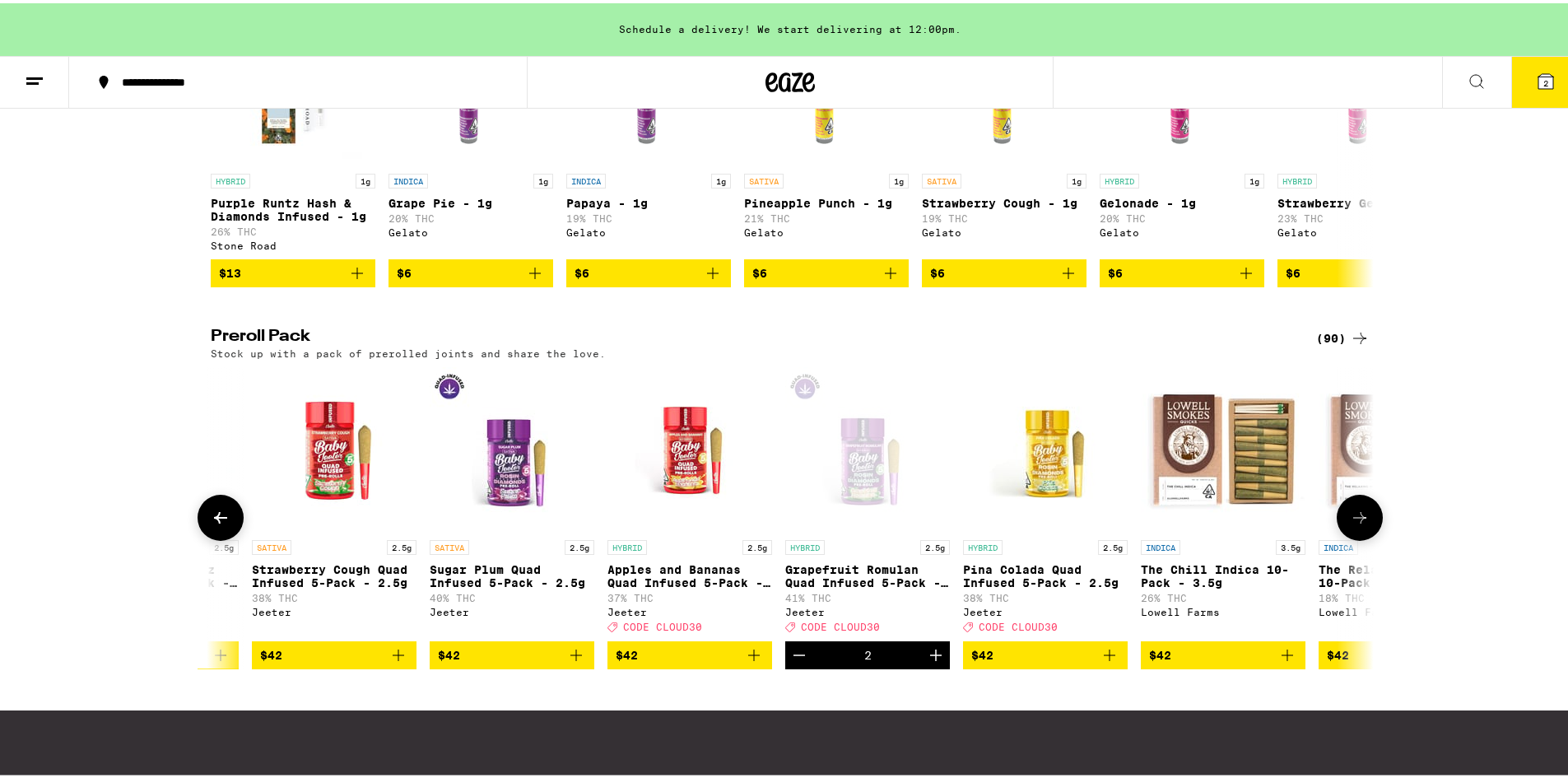
scroll to position [0, 11739]
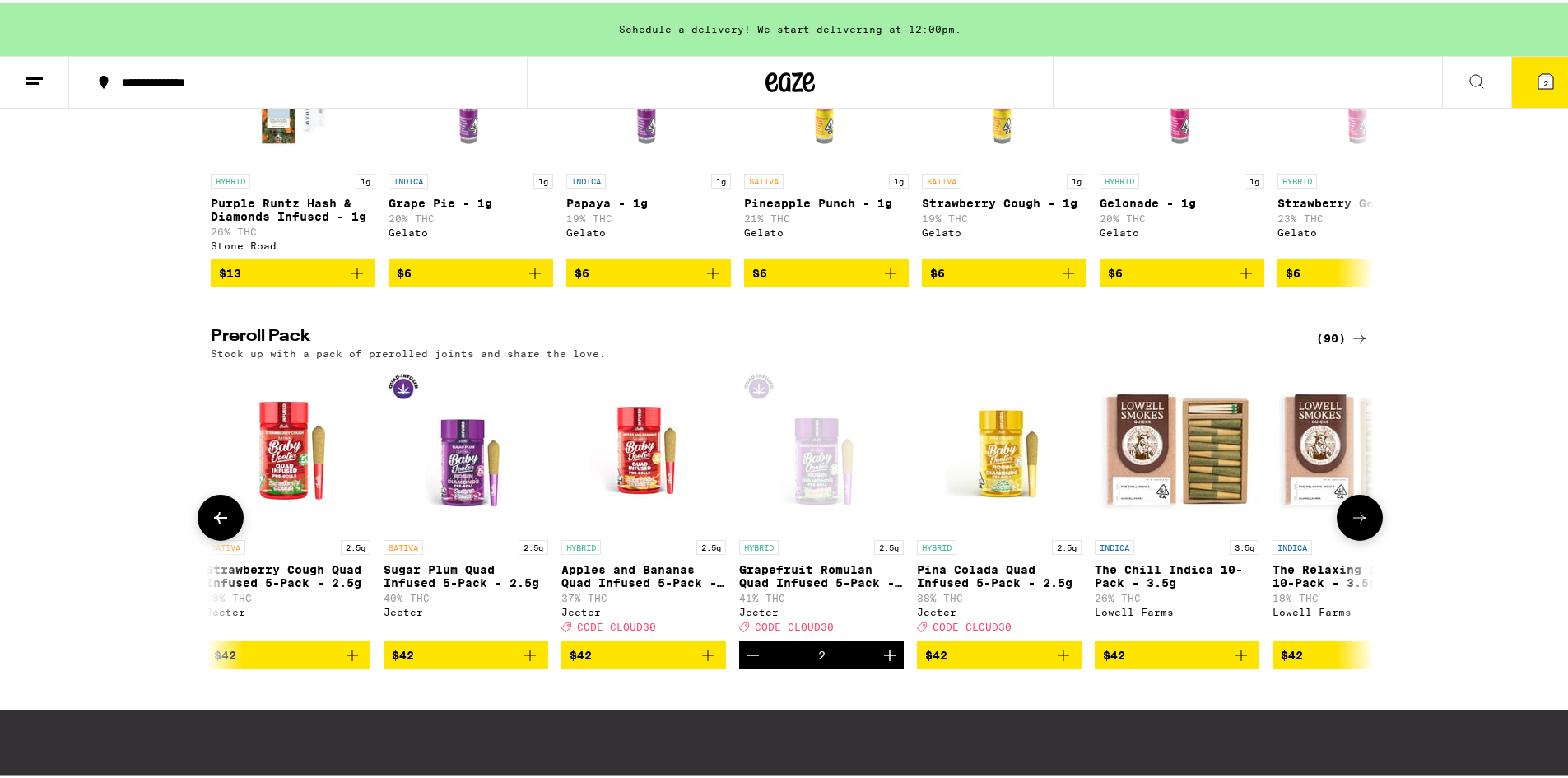
click at [229, 538] on button at bounding box center [221, 515] width 46 height 46
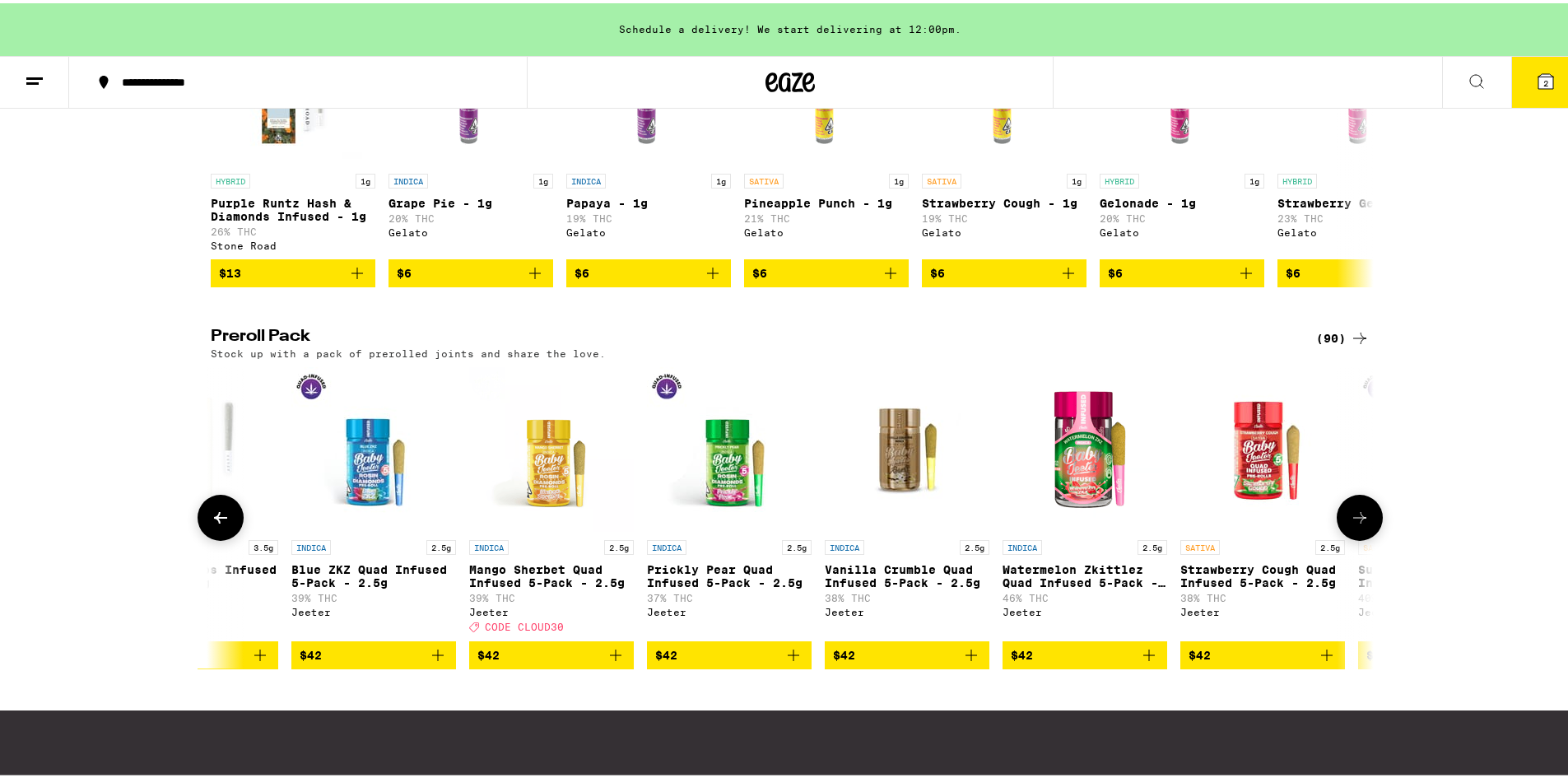
scroll to position [0, 10759]
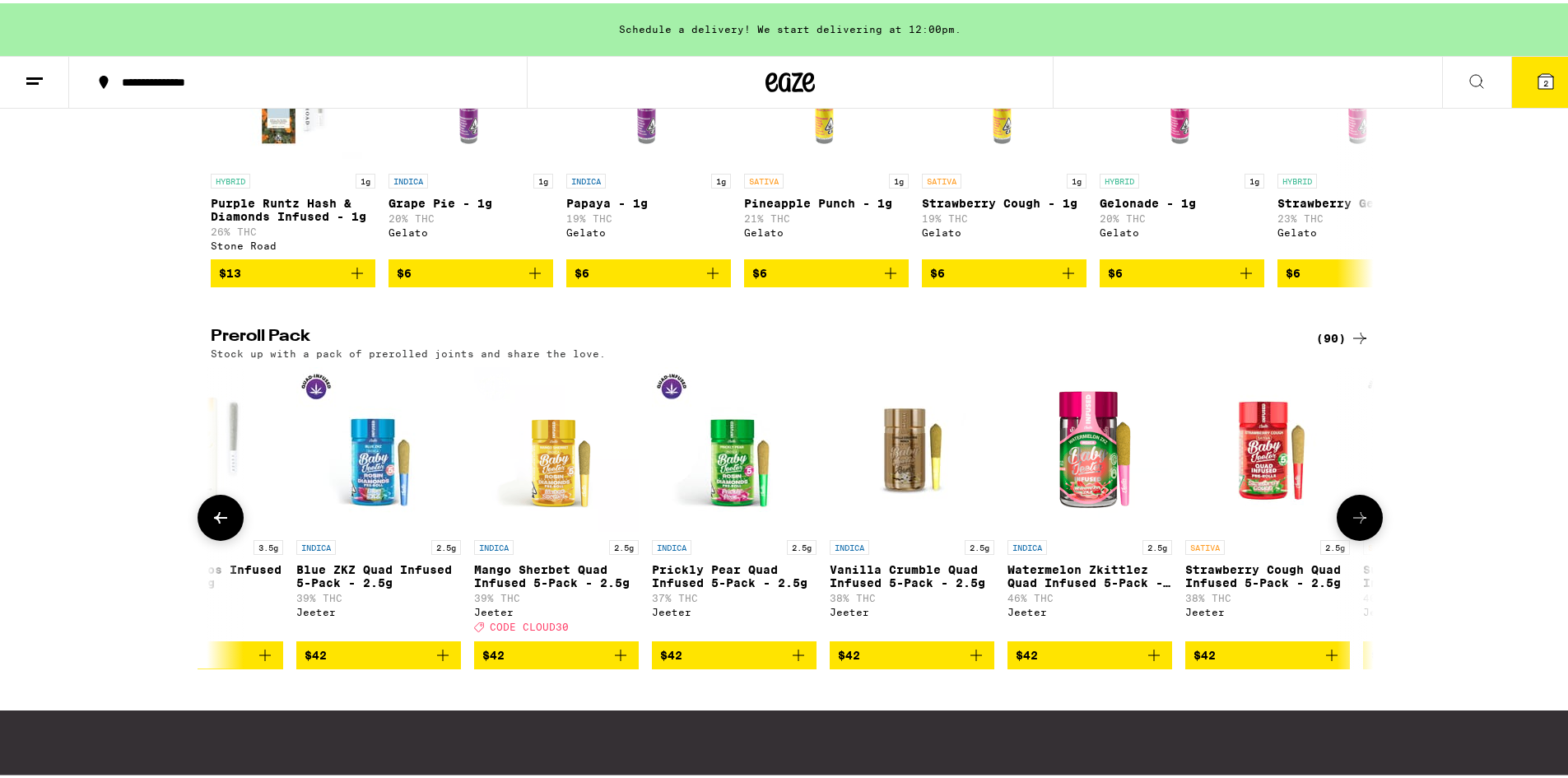
click at [624, 662] on icon "Add to bag" at bounding box center [619, 651] width 19 height 19
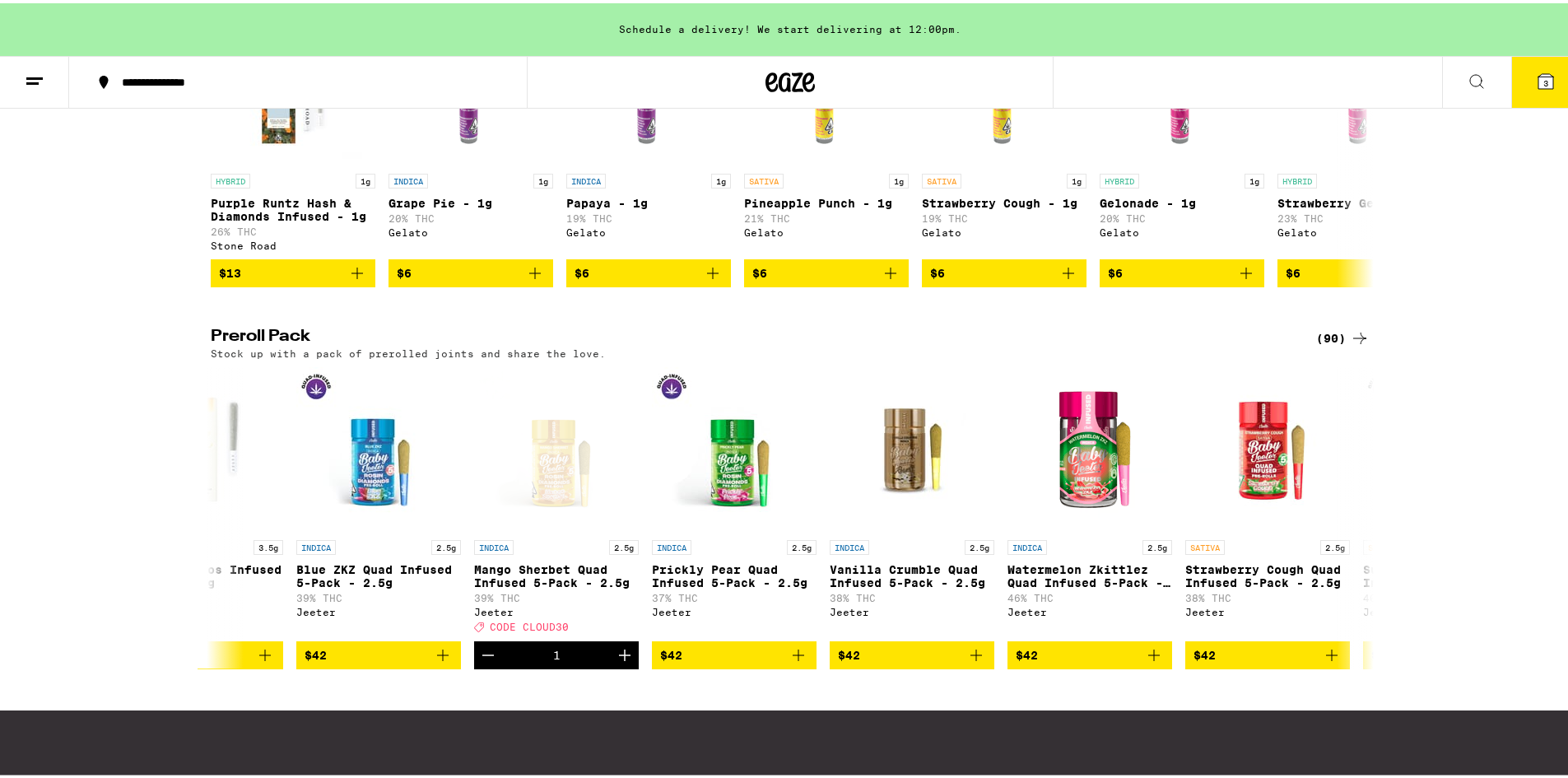
click at [1382, 574] on div "Preroll Pack (90) Stock up with a pack of prerolled joints and share the love. …" at bounding box center [790, 496] width 1580 height 340
click at [1350, 524] on icon at bounding box center [1359, 514] width 19 height 19
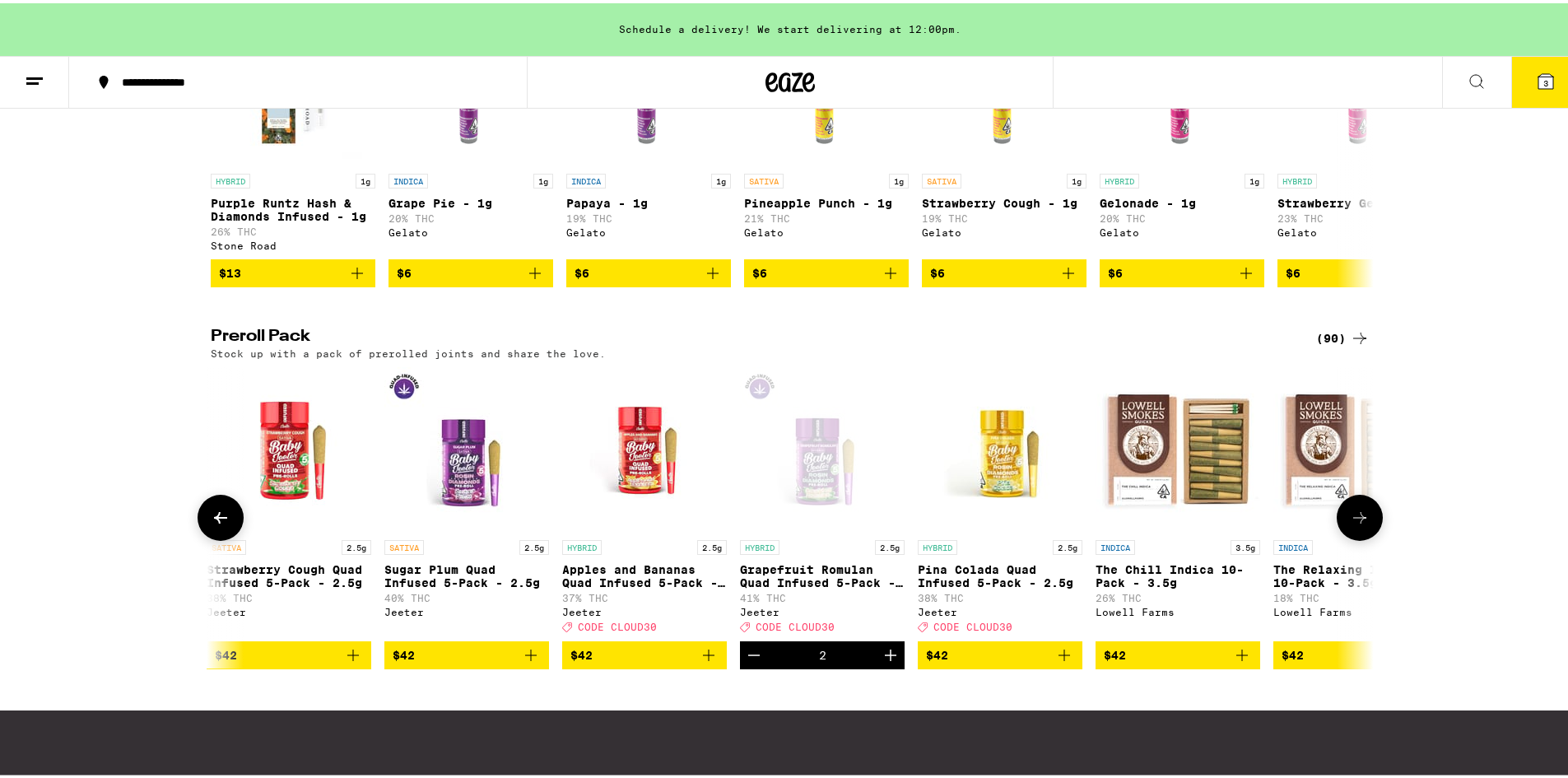
scroll to position [0, 11739]
click at [880, 662] on icon "Increment" at bounding box center [889, 651] width 19 height 19
click at [1536, 81] on icon at bounding box center [1545, 77] width 19 height 19
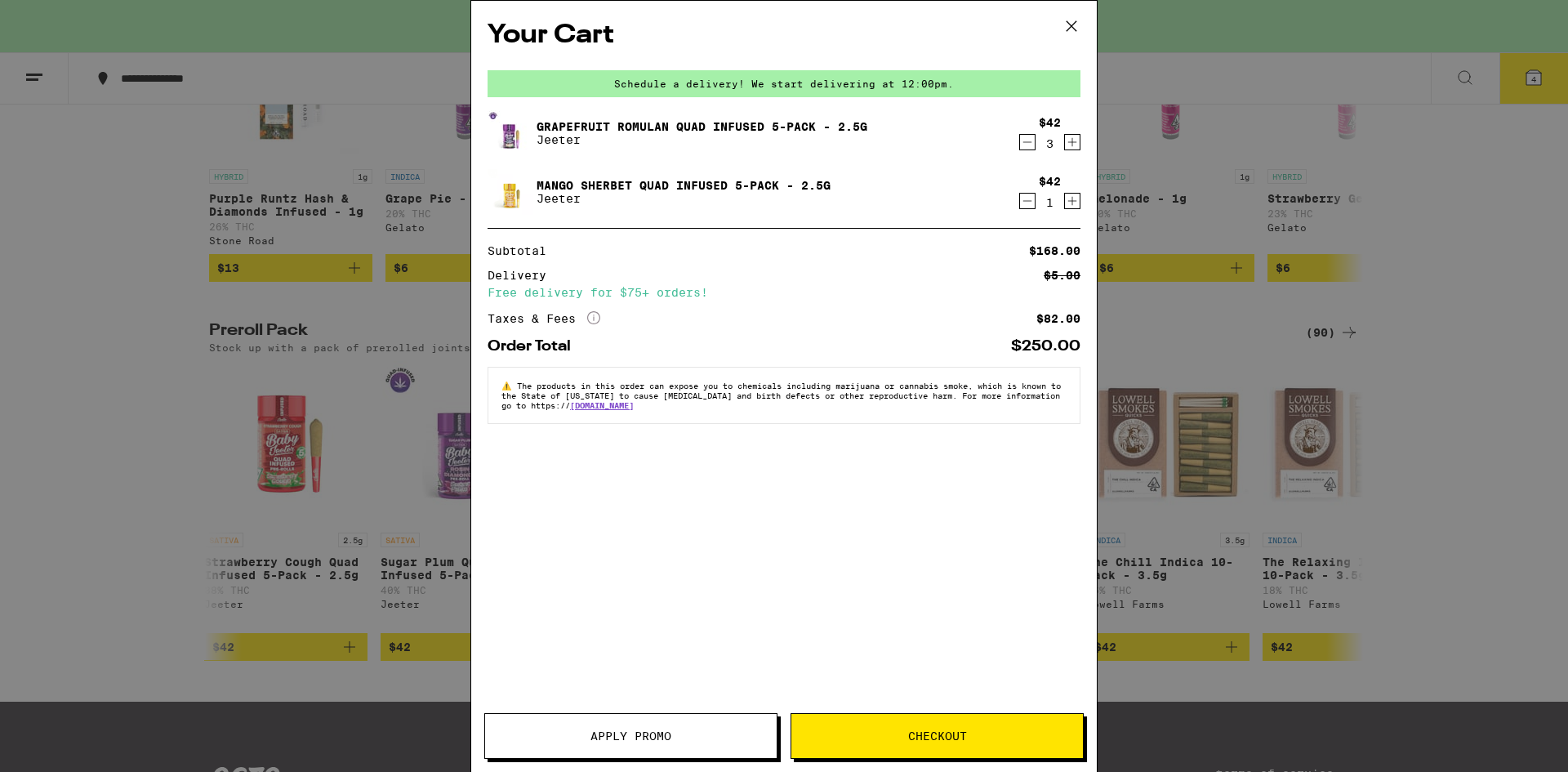
click at [581, 731] on span "Apply Promo" at bounding box center [631, 736] width 292 height 12
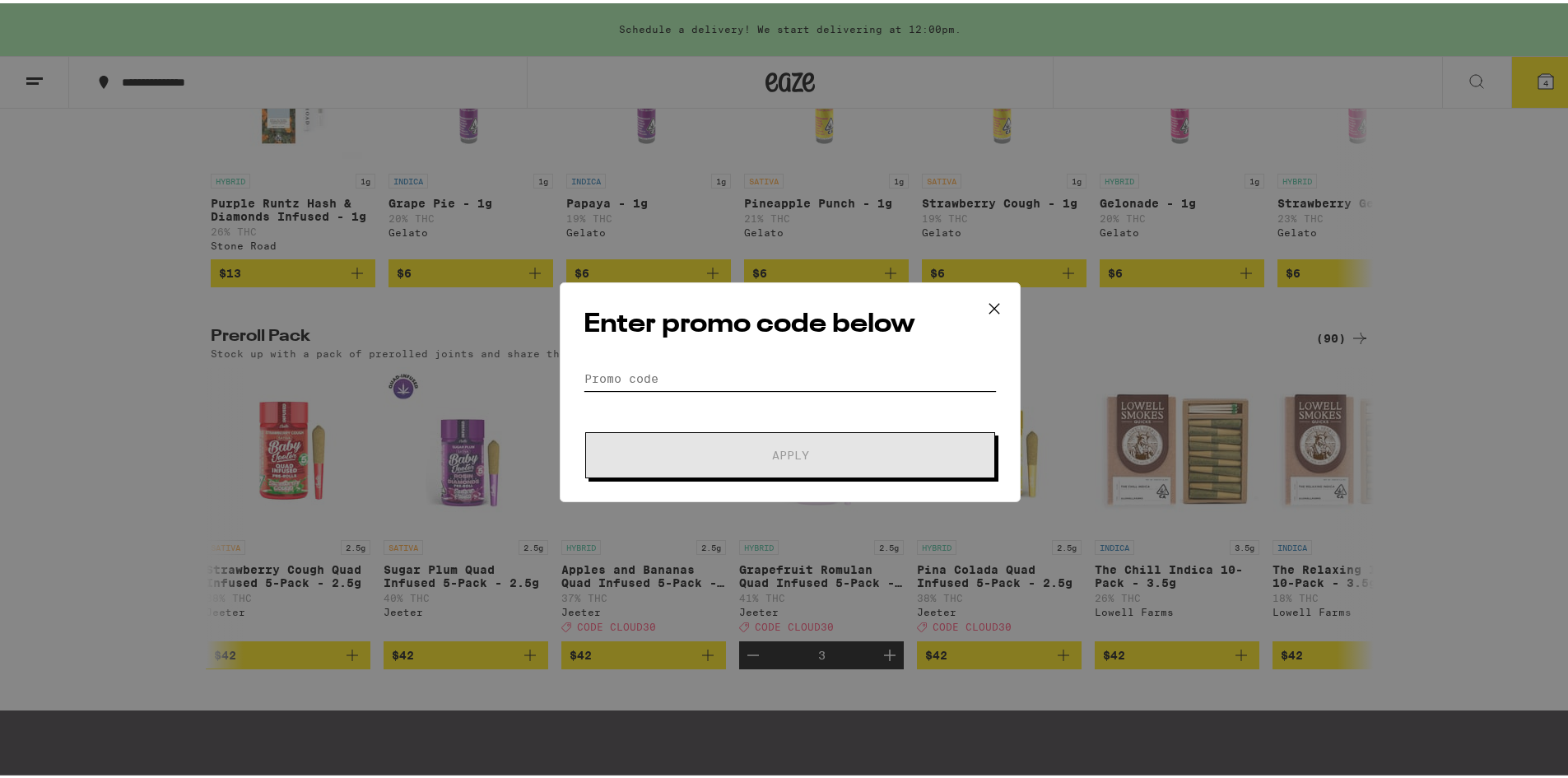
click at [669, 366] on input "Promo Code" at bounding box center [790, 375] width 414 height 25
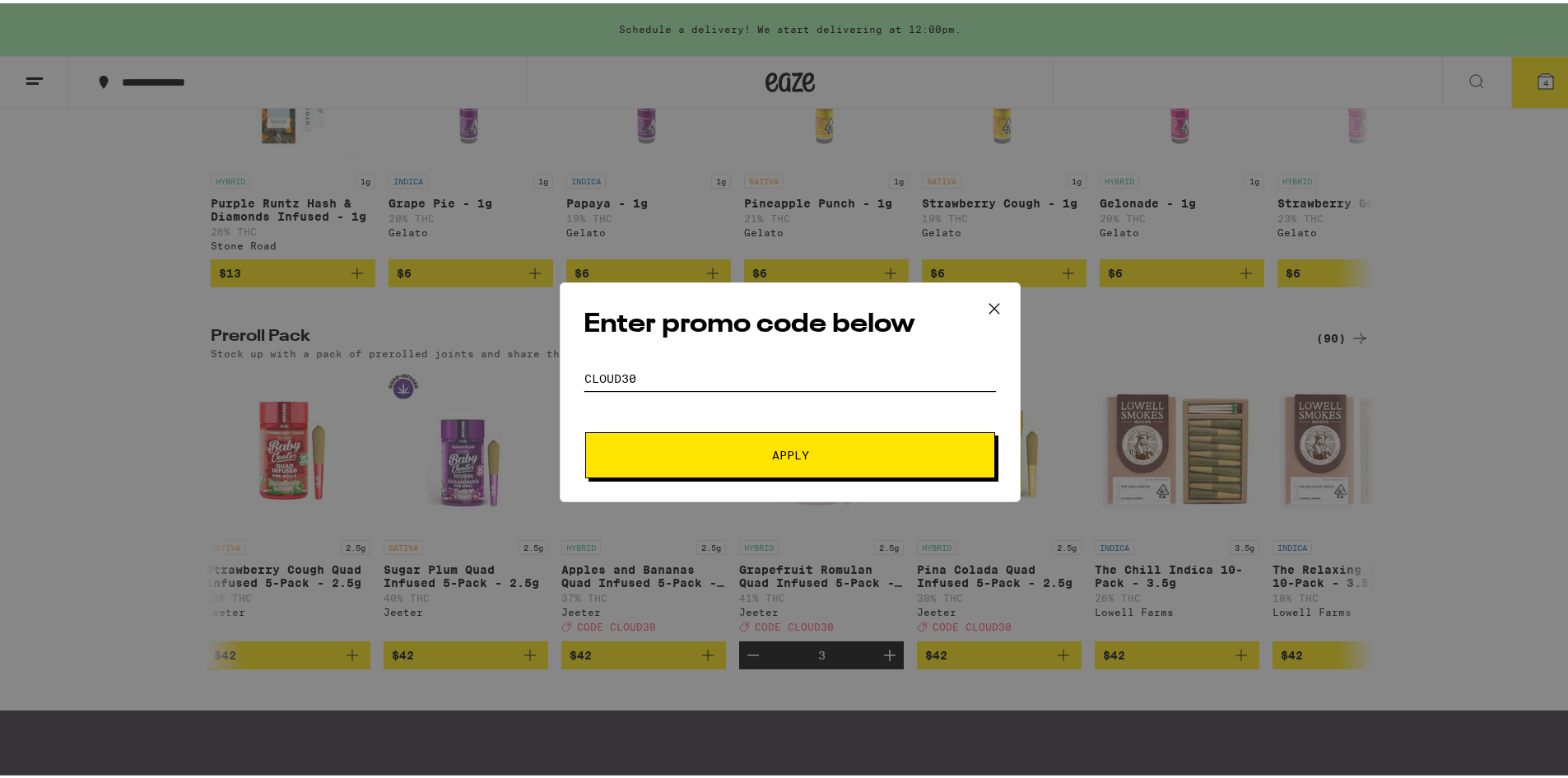
type input "cloud30"
click at [585, 429] on button "Apply" at bounding box center [790, 452] width 410 height 46
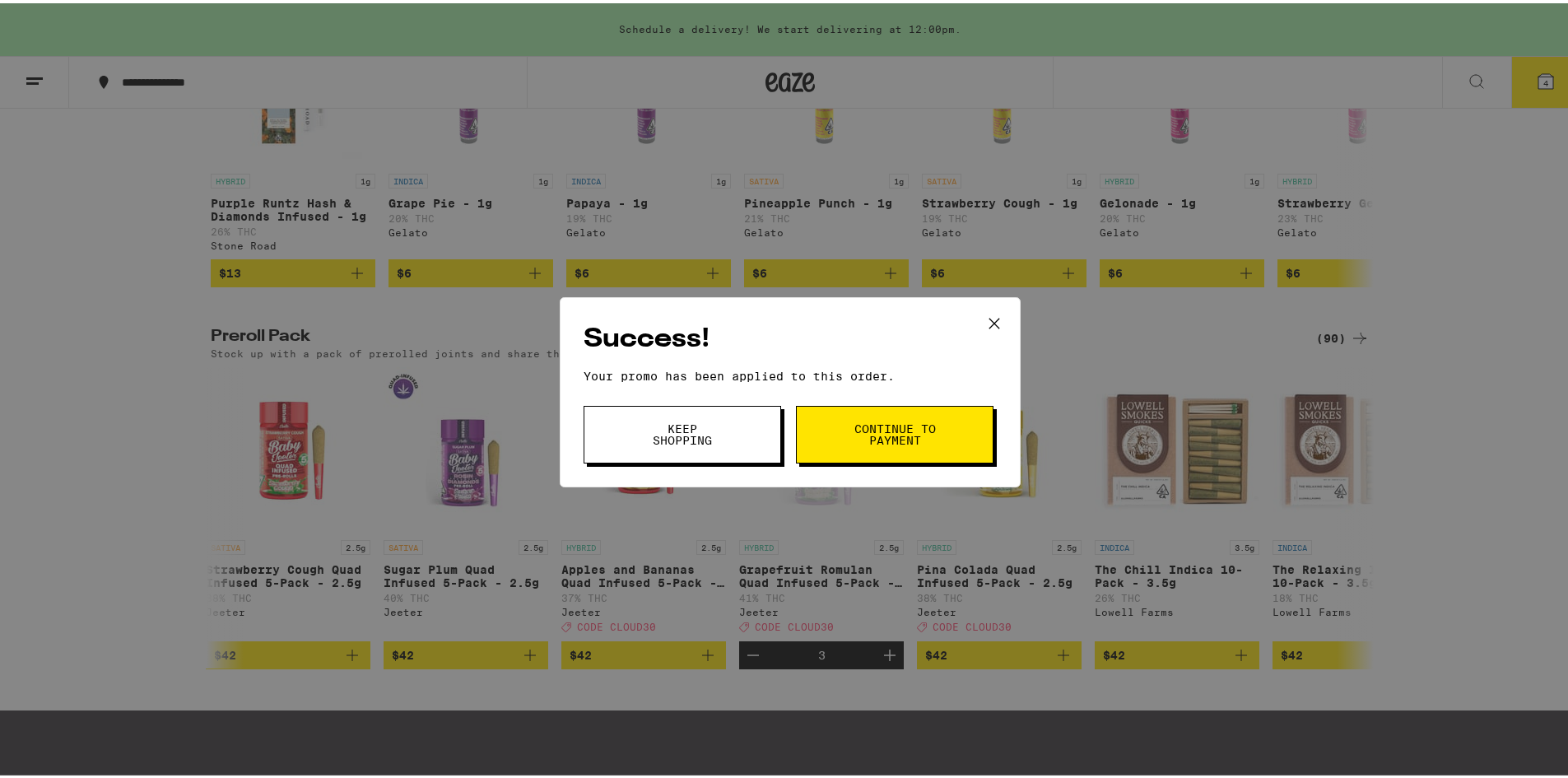
click at [956, 425] on button "Continue to payment" at bounding box center [894, 431] width 198 height 58
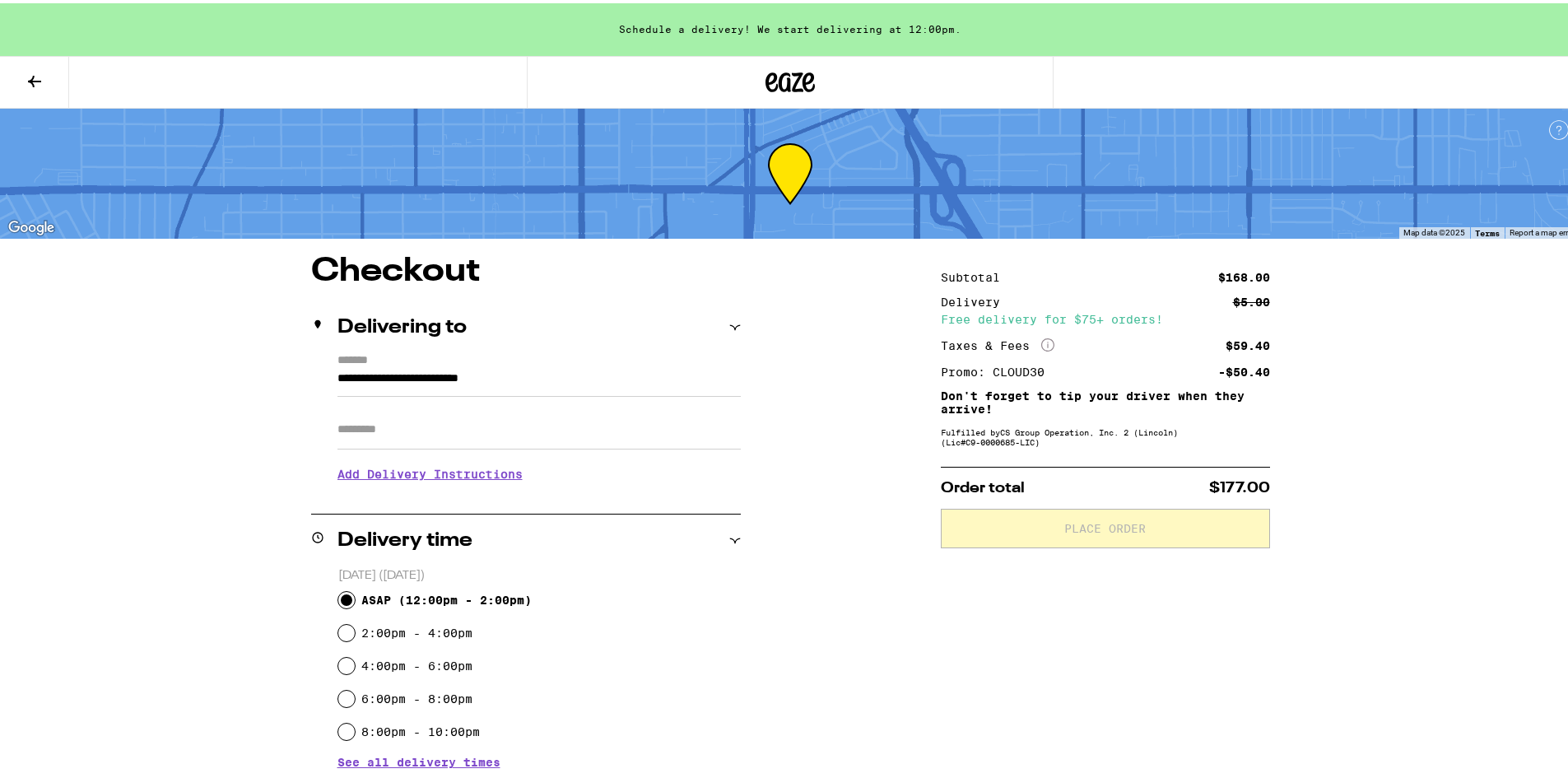
click at [342, 595] on input "ASAP ( 12:00pm - 2:00pm )" at bounding box center [347, 597] width 17 height 17
radio input "true"
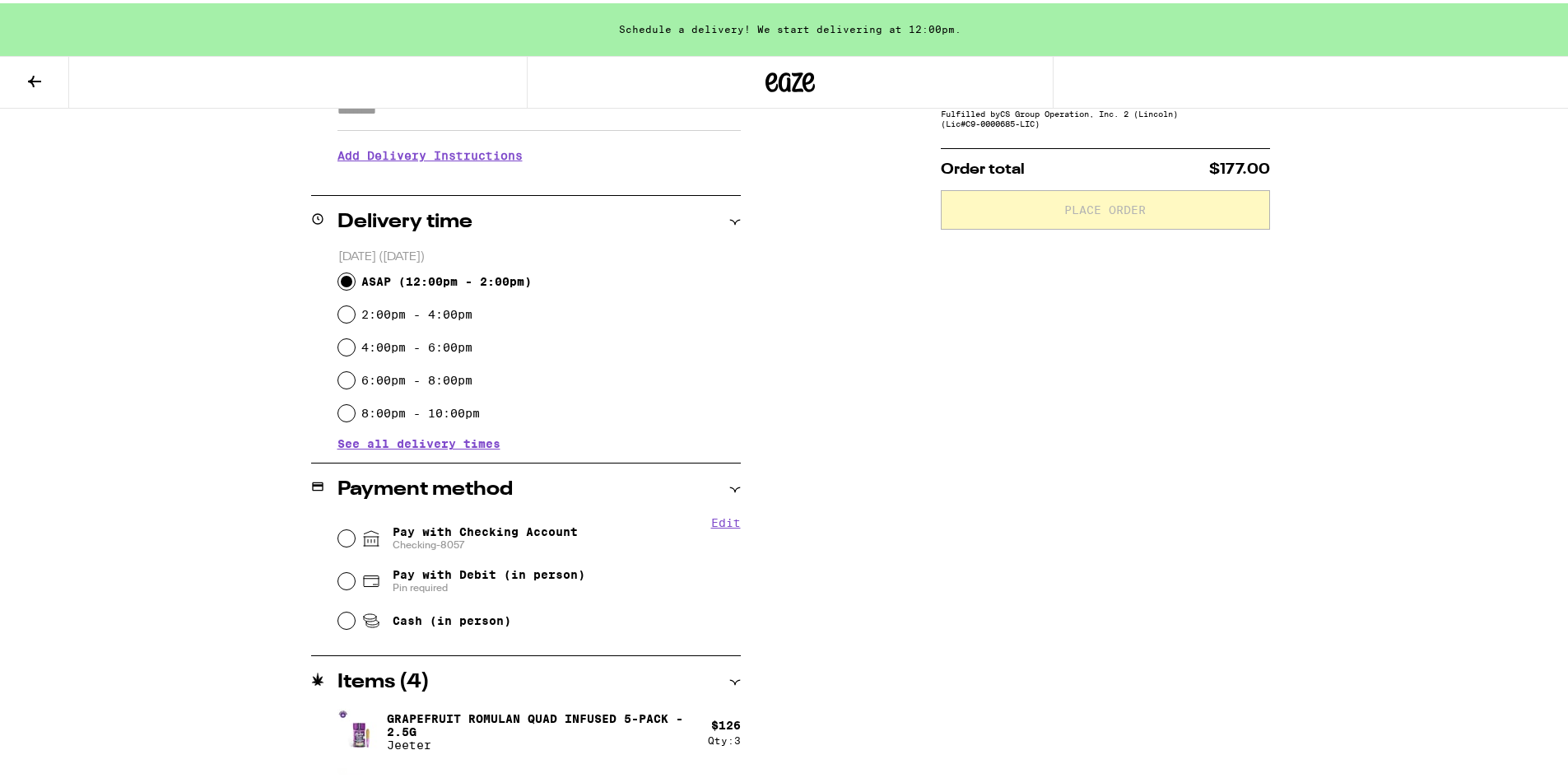
scroll to position [329, 0]
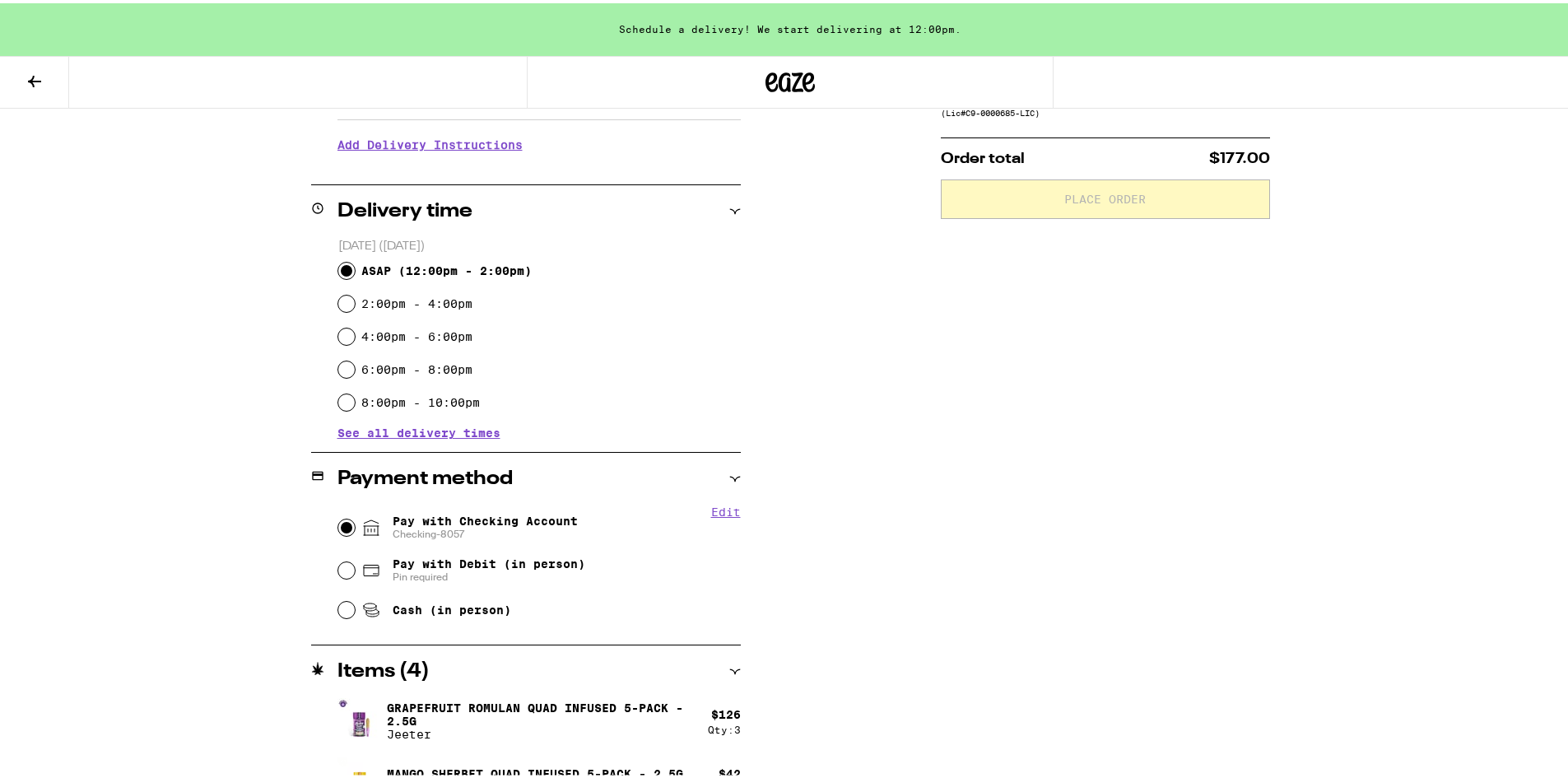
click at [342, 524] on input "Pay with Checking Account Checking-8057" at bounding box center [347, 524] width 17 height 17
radio input "true"
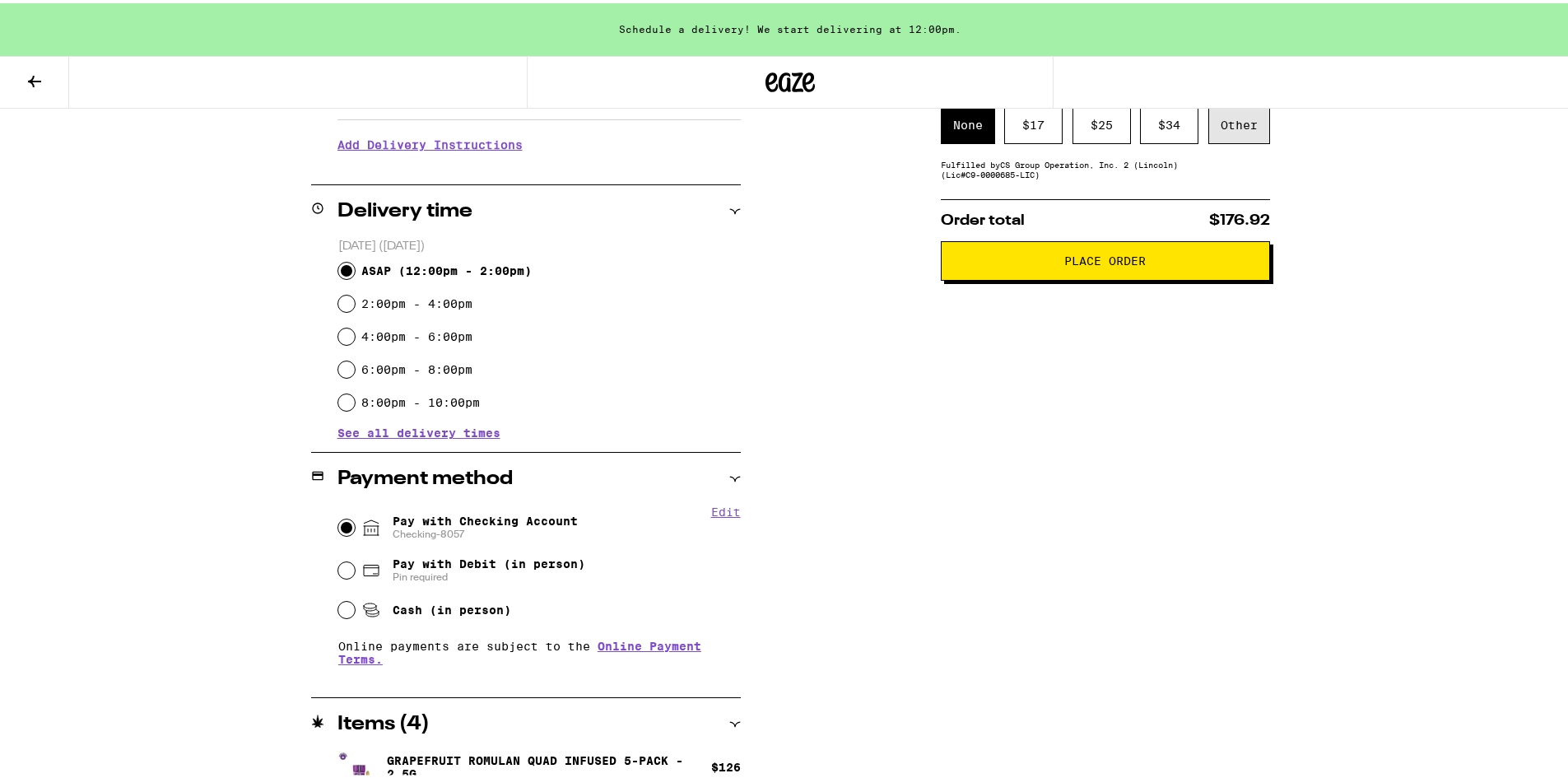
click at [1243, 137] on div "Other" at bounding box center [1239, 121] width 62 height 38
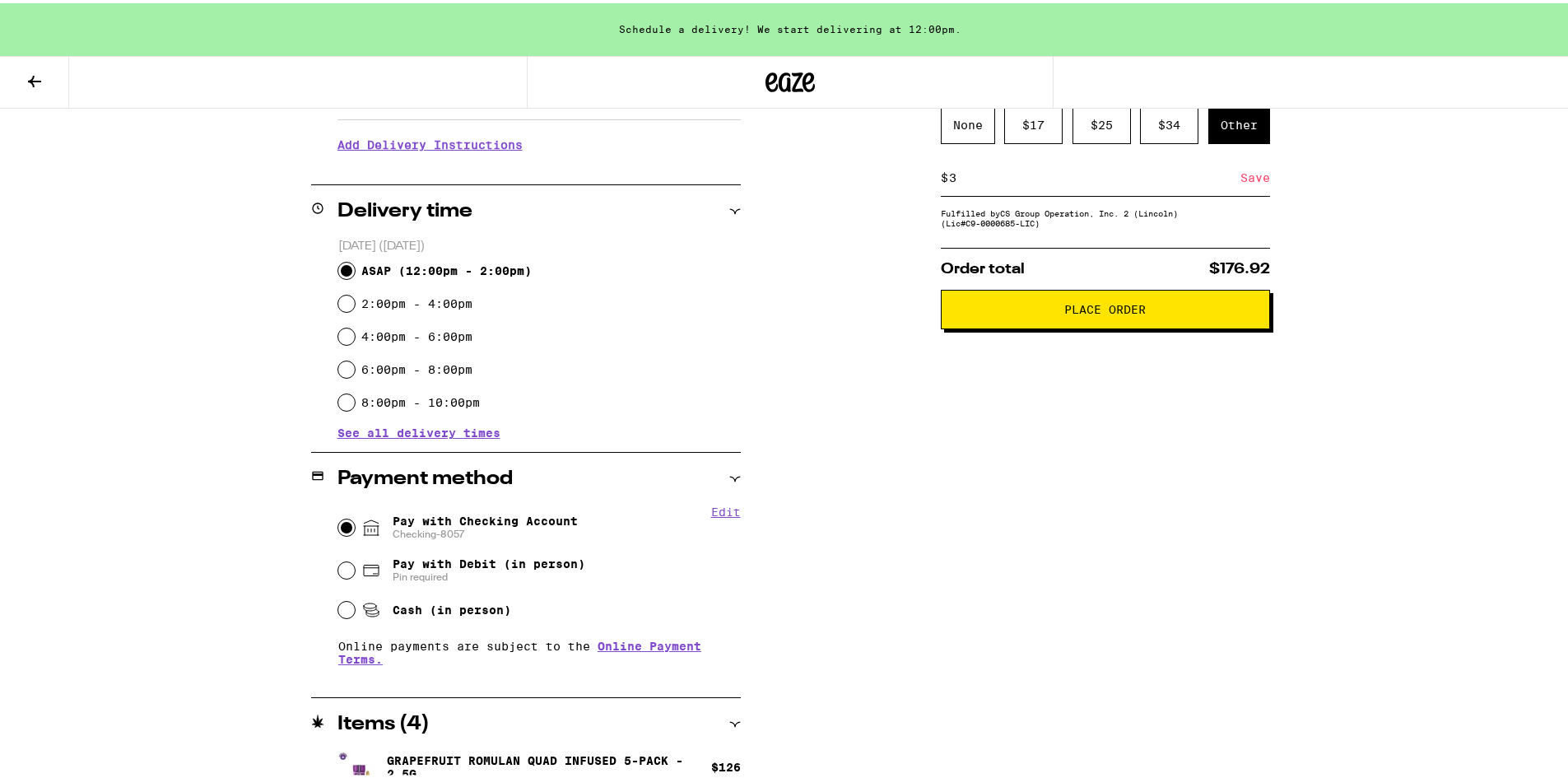
type input "3"
click at [1247, 177] on div "Save" at bounding box center [1256, 174] width 29 height 36
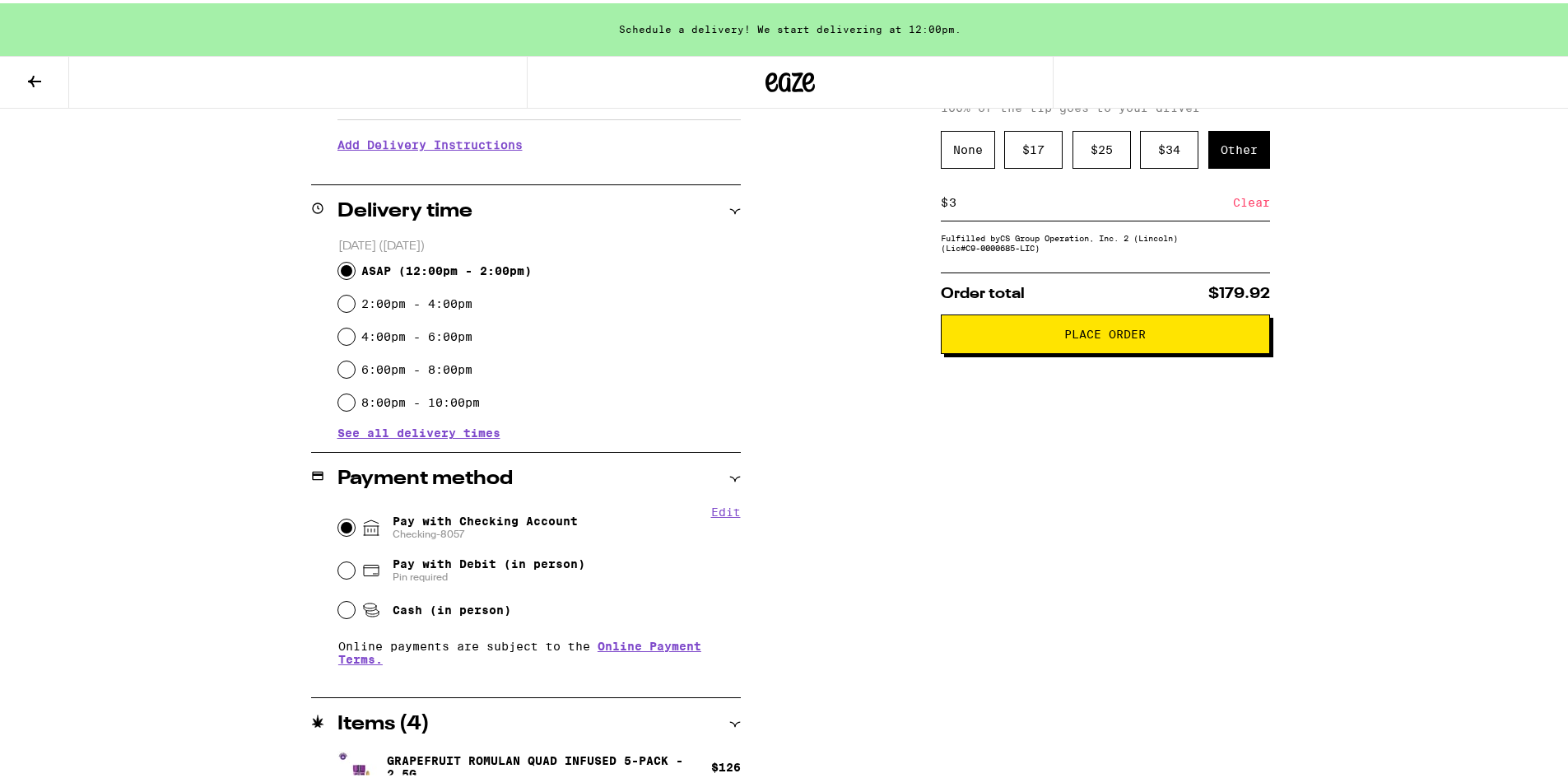
click at [1114, 337] on span "Place Order" at bounding box center [1105, 331] width 82 height 12
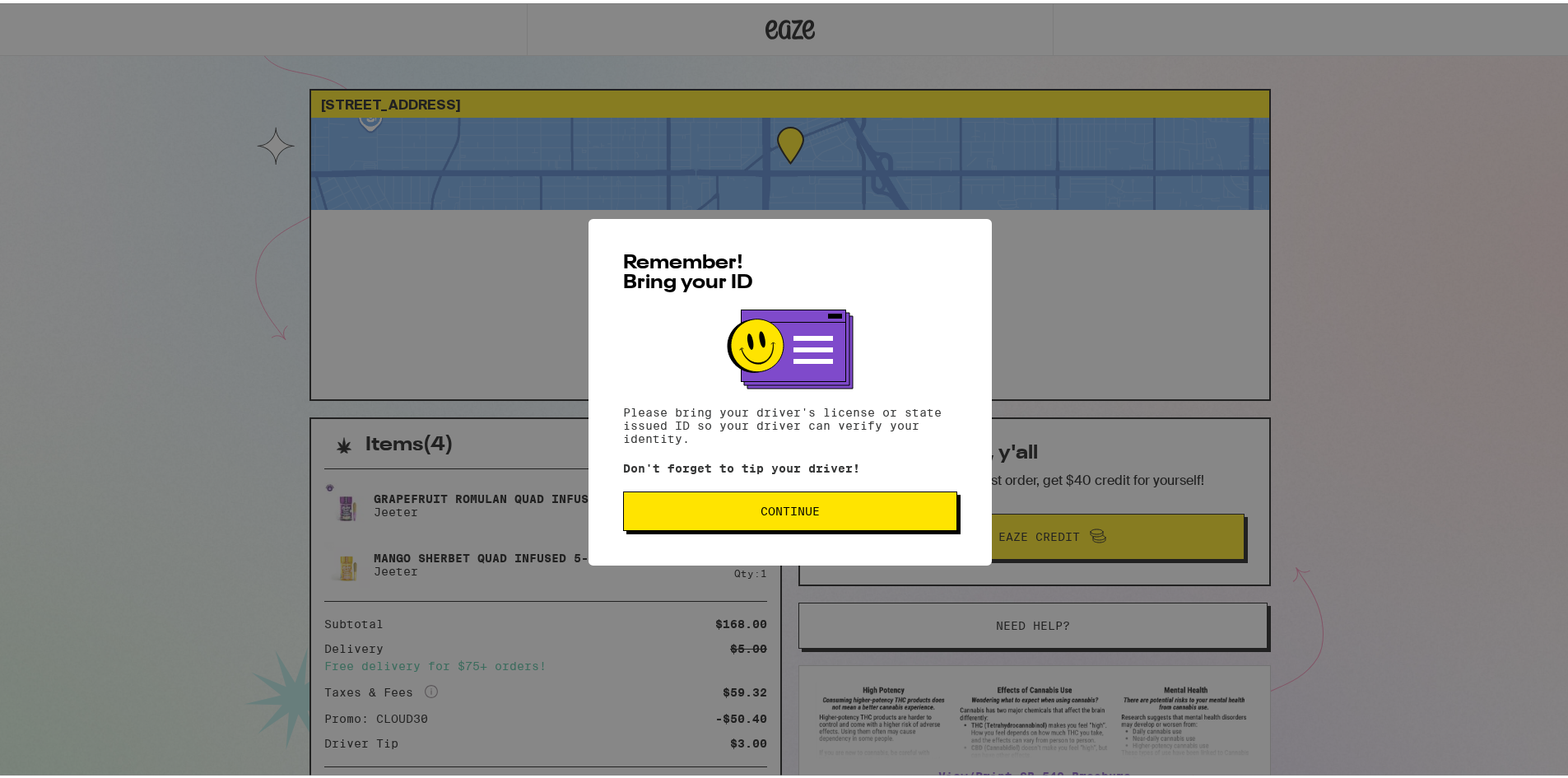
click at [892, 509] on span "Continue" at bounding box center [790, 508] width 306 height 12
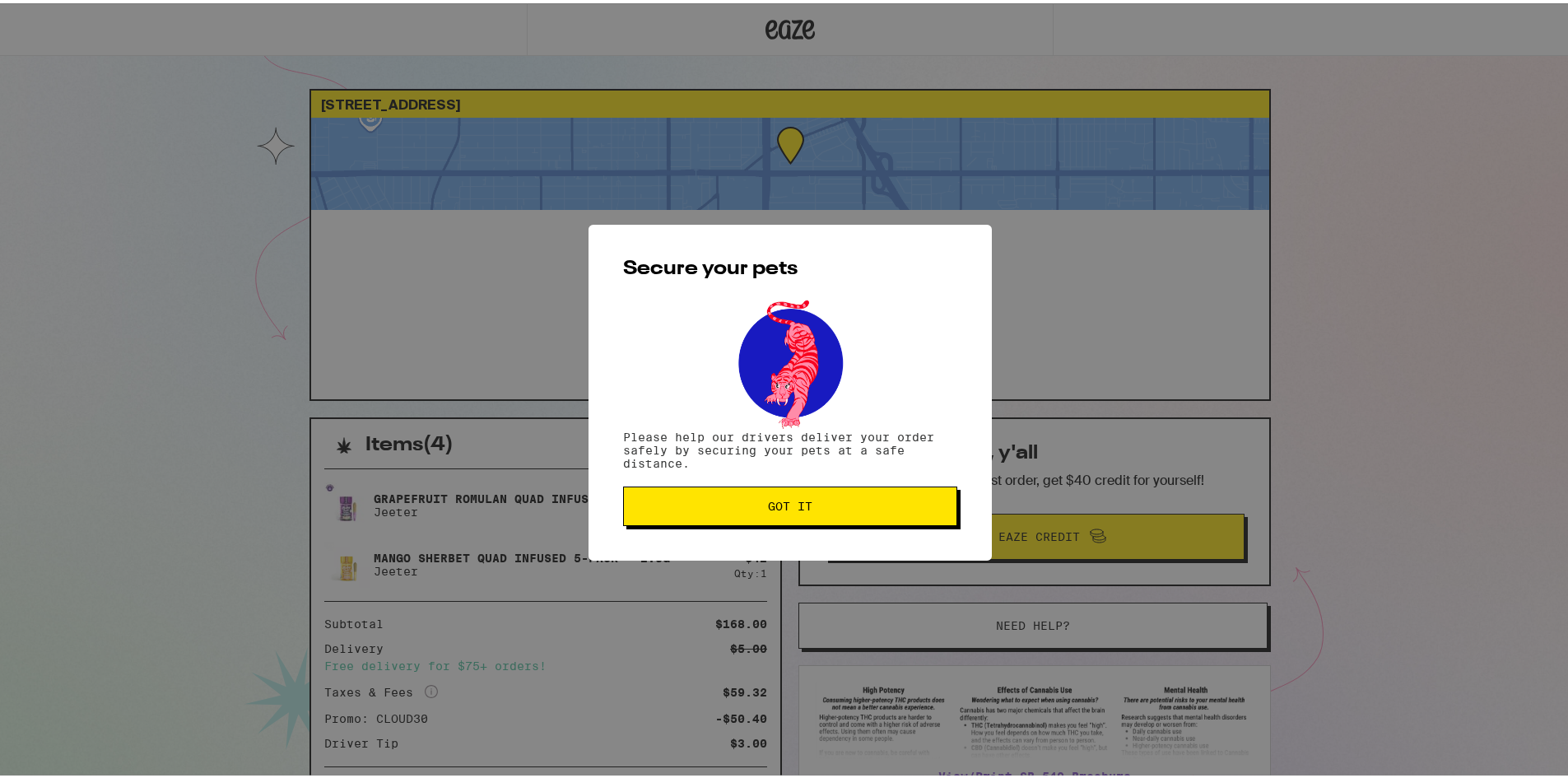
click at [895, 509] on span "Got it" at bounding box center [790, 503] width 306 height 12
